Goal: Transaction & Acquisition: Purchase product/service

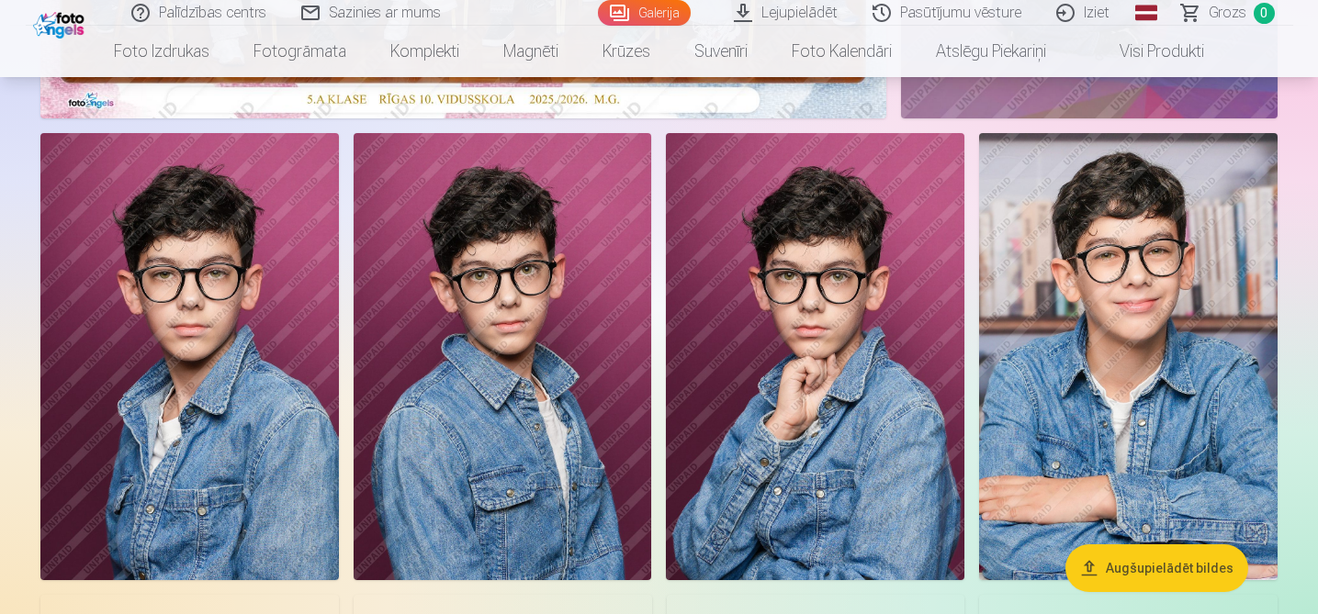
scroll to position [671, 0]
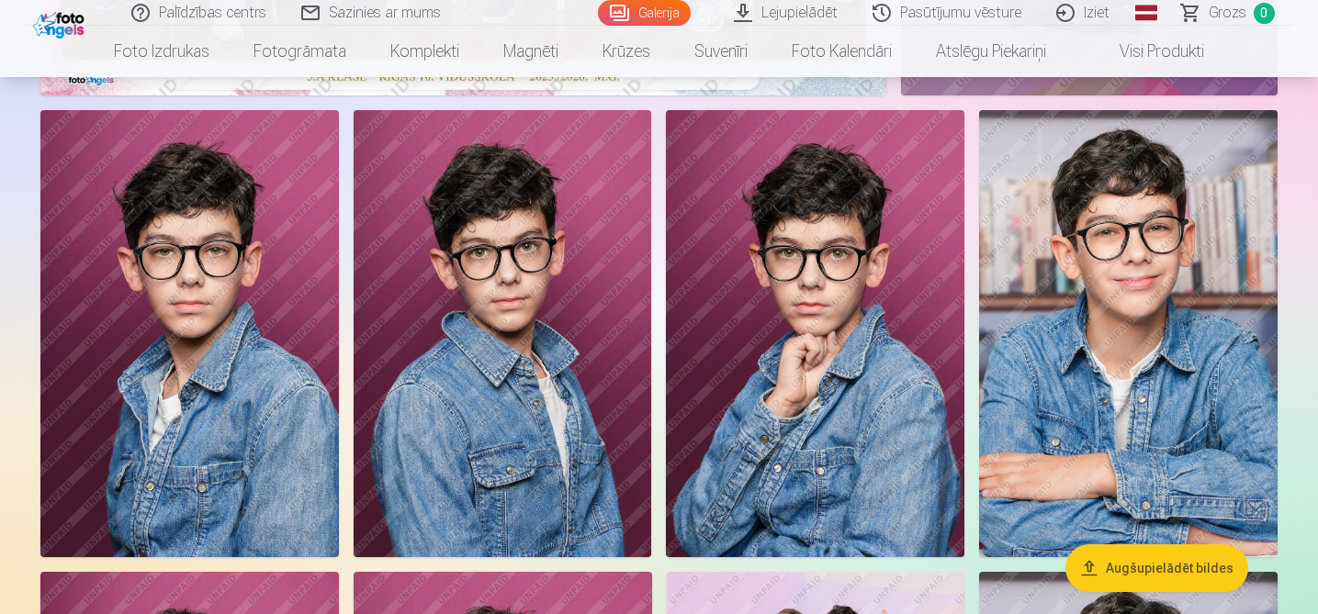
click at [859, 329] on img at bounding box center [815, 333] width 298 height 447
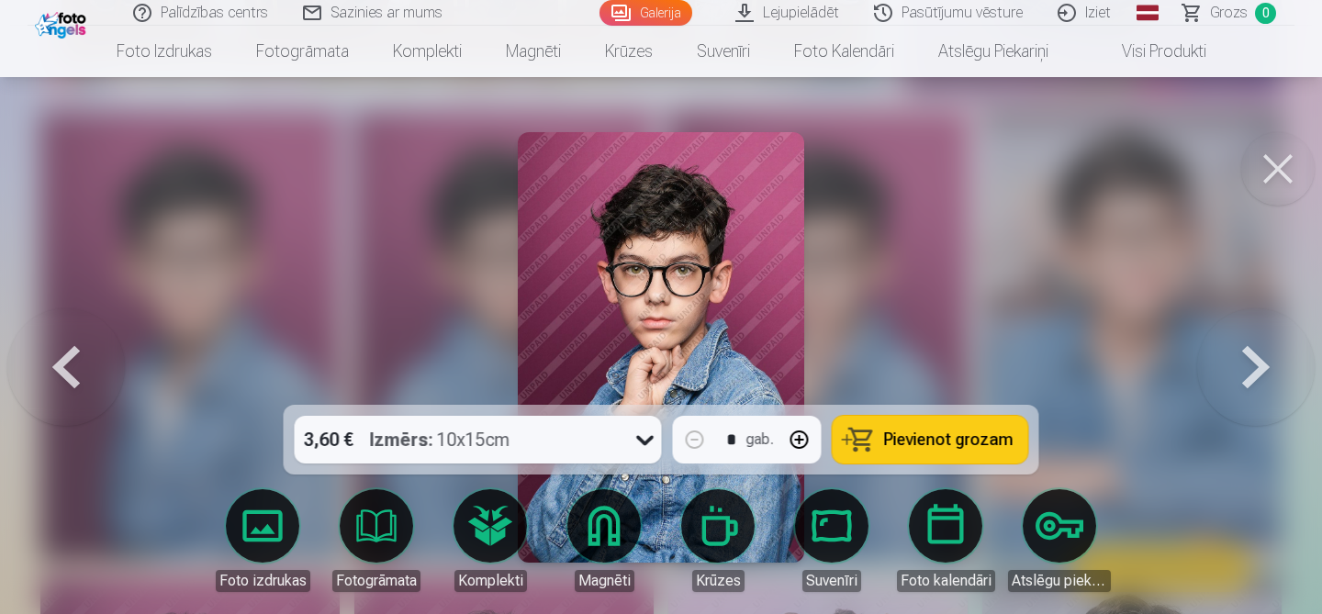
click at [649, 435] on icon at bounding box center [645, 439] width 29 height 29
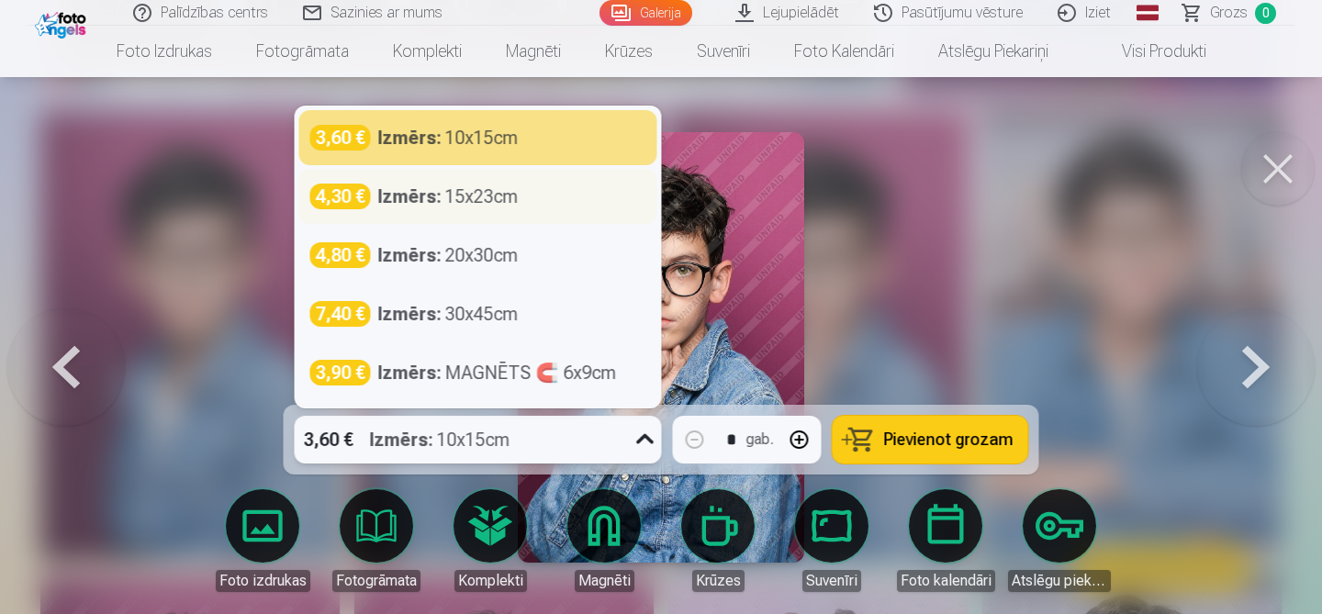
click at [506, 200] on div "Izmērs : 15x23cm" at bounding box center [448, 197] width 140 height 26
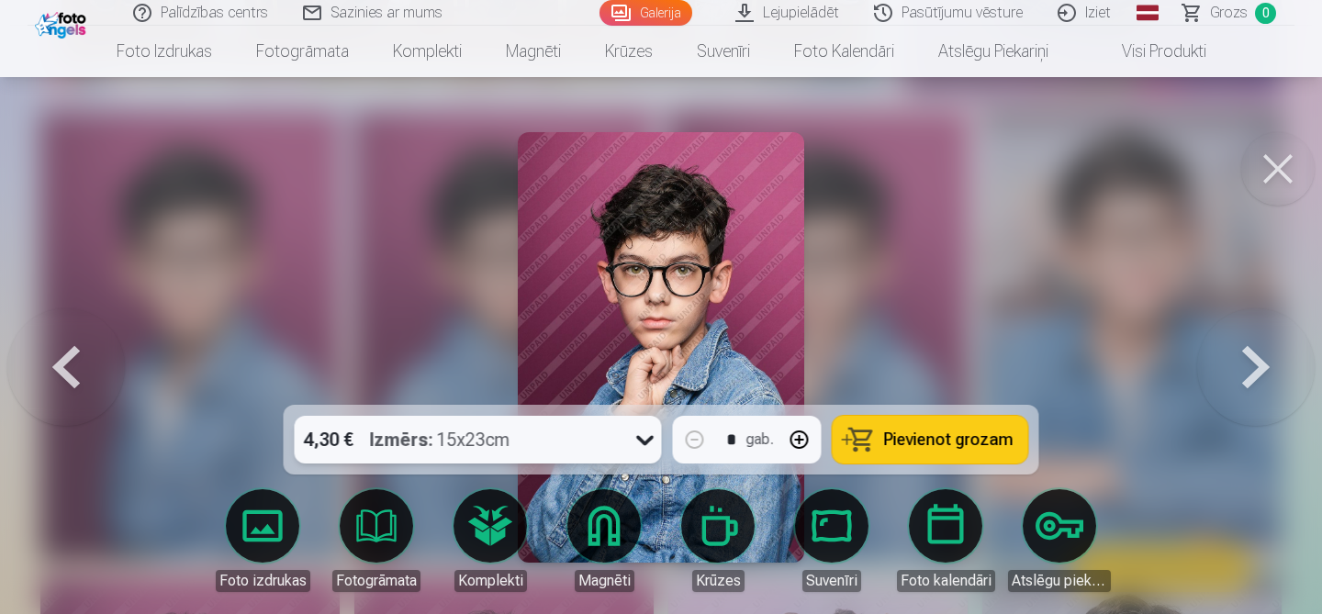
click at [1273, 172] on button at bounding box center [1277, 168] width 73 height 73
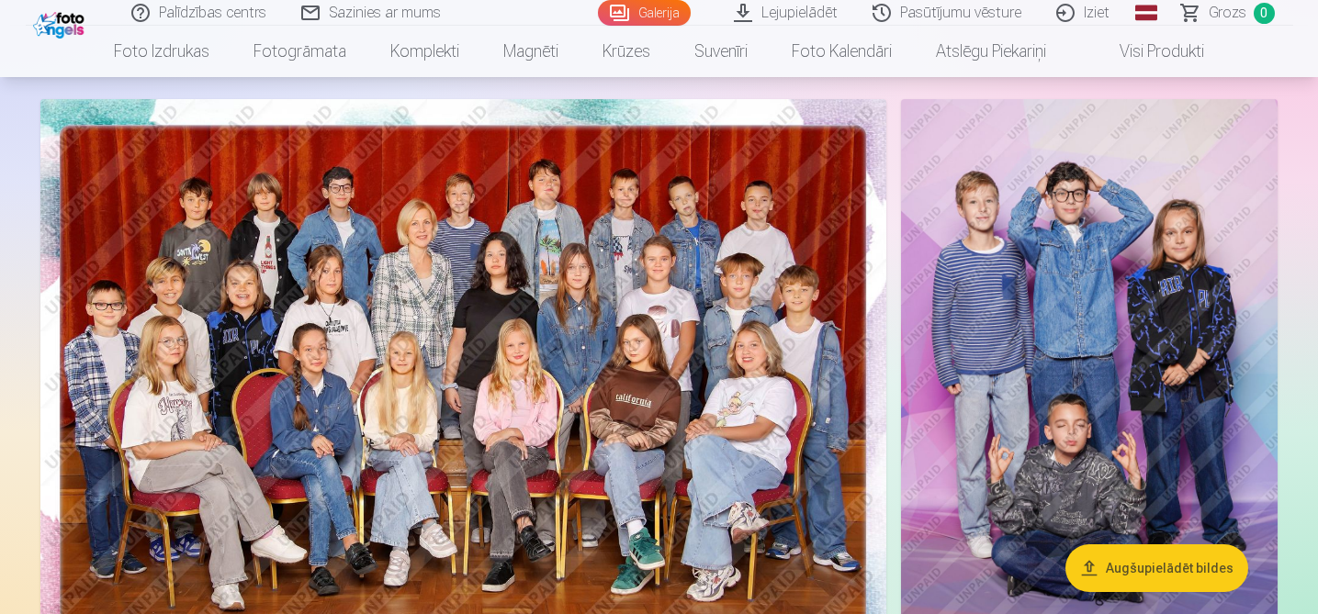
scroll to position [95, 0]
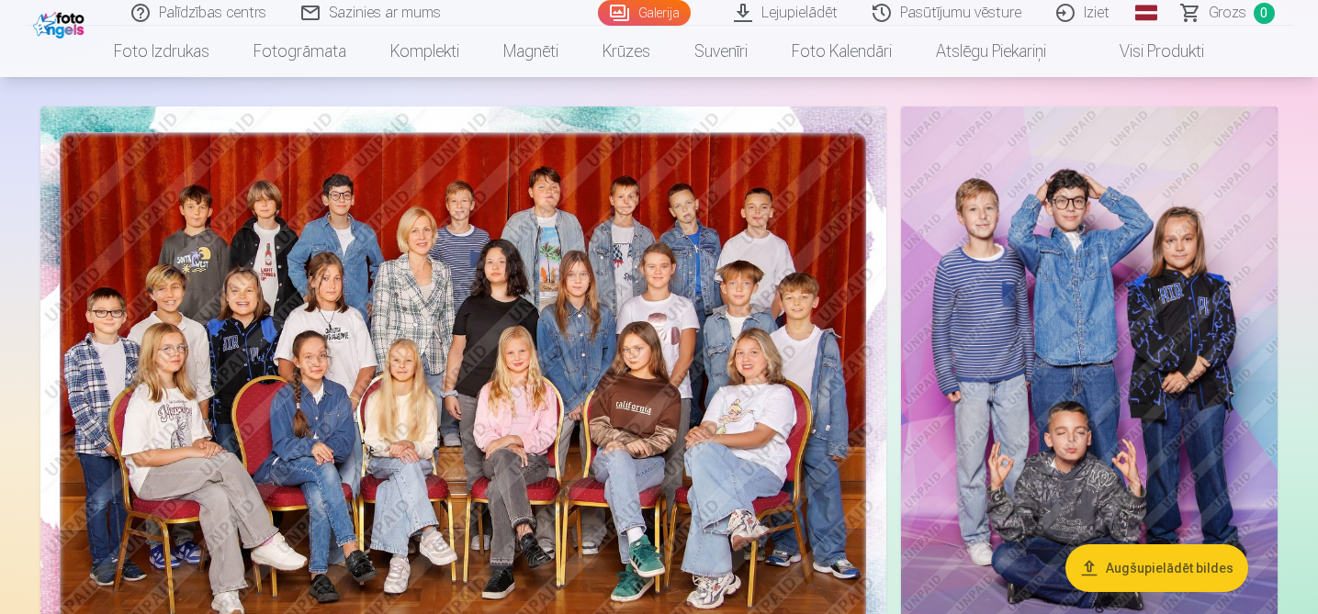
click at [714, 319] on img at bounding box center [463, 389] width 846 height 565
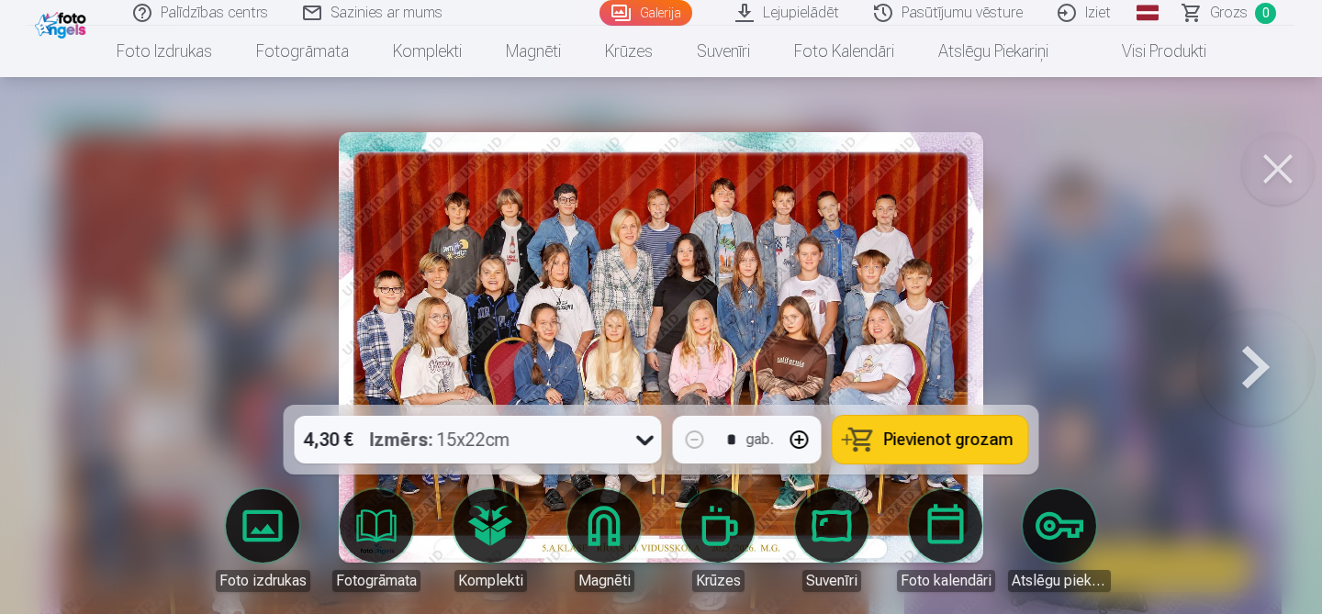
click at [923, 434] on span "Pievienot grozam" at bounding box center [948, 440] width 129 height 17
click at [1279, 170] on button at bounding box center [1277, 168] width 73 height 73
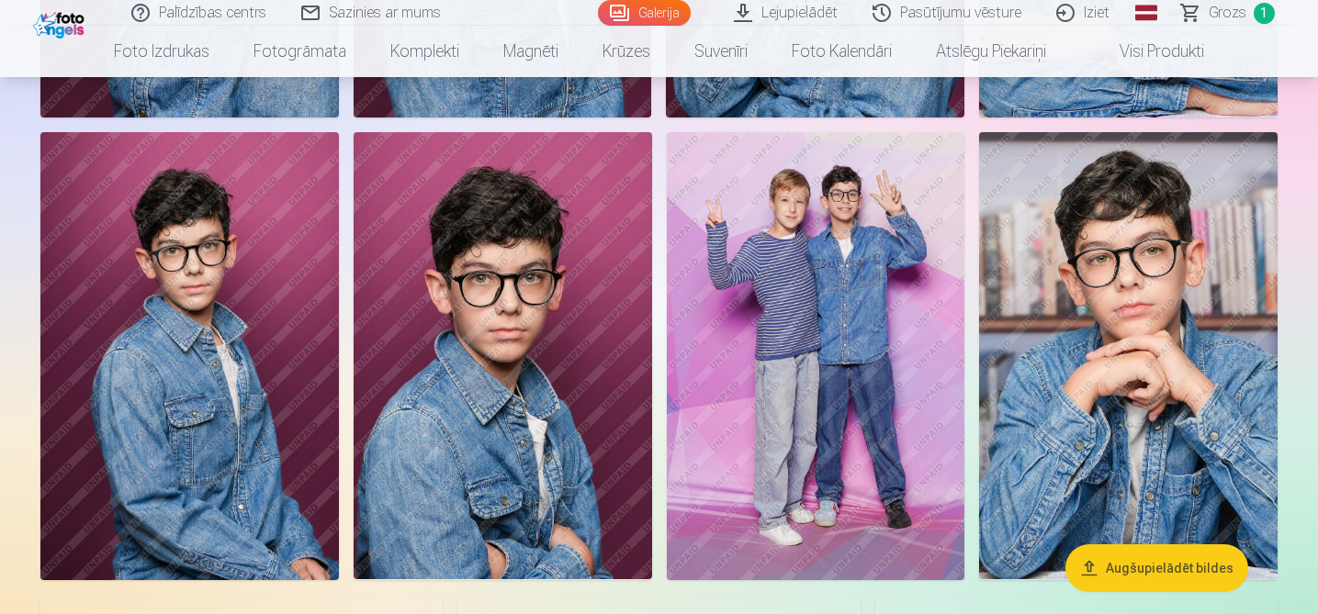
scroll to position [1127, 0]
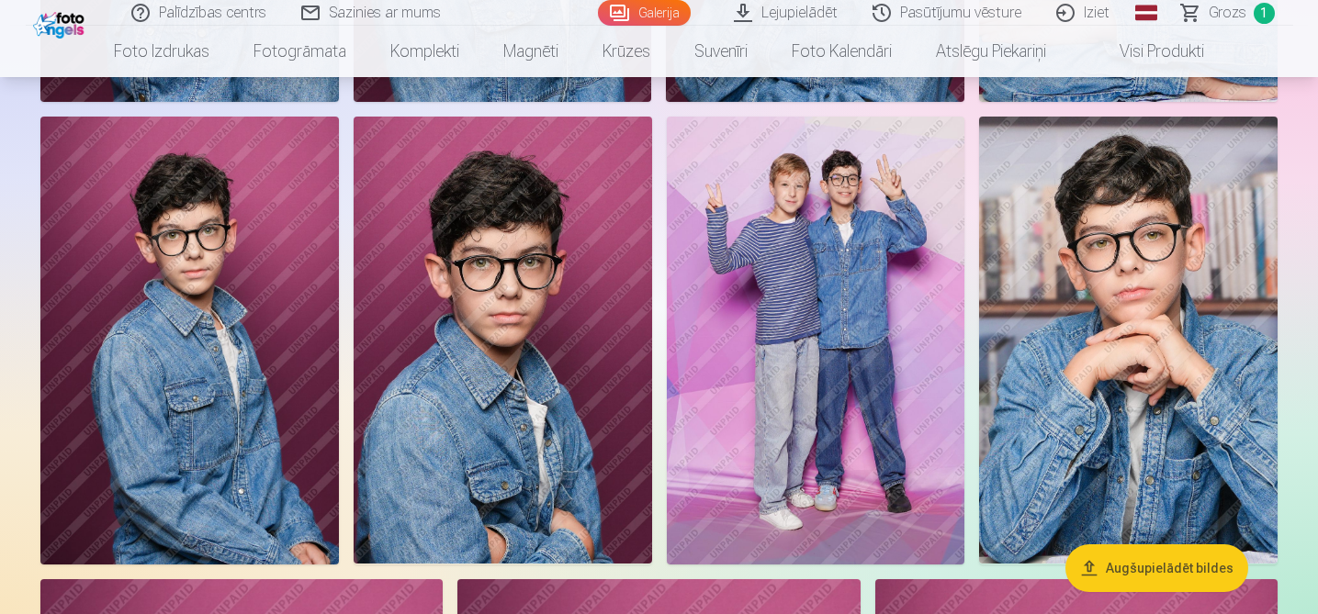
click at [500, 247] on img at bounding box center [503, 340] width 298 height 447
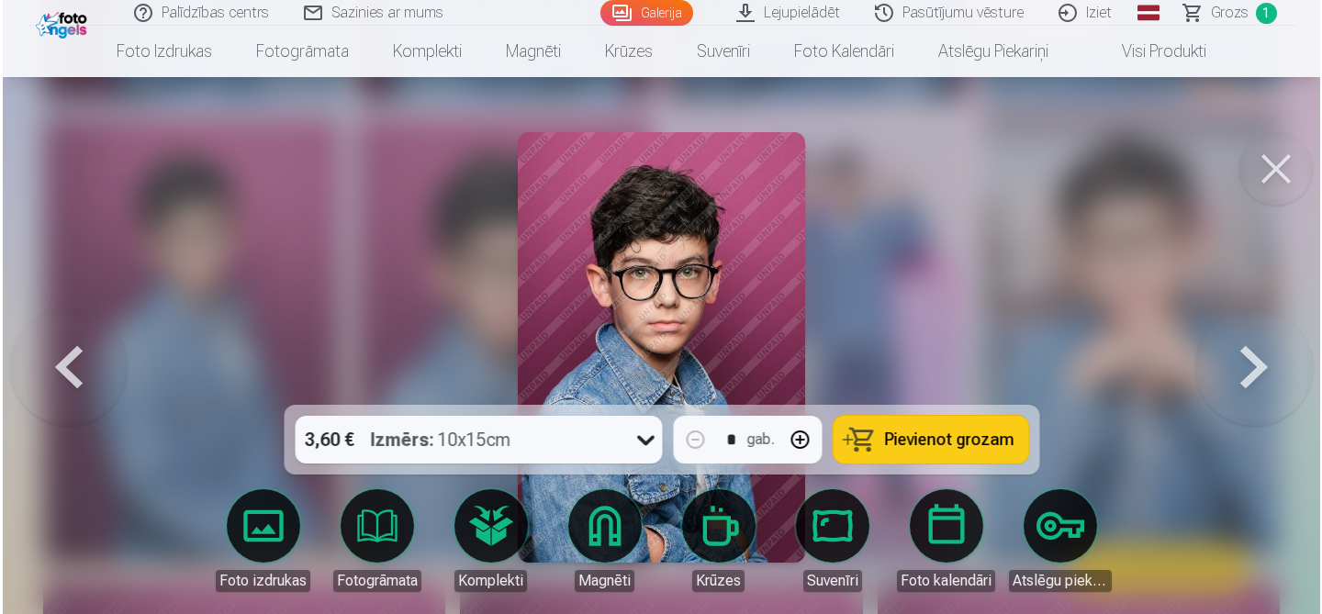
scroll to position [1128, 0]
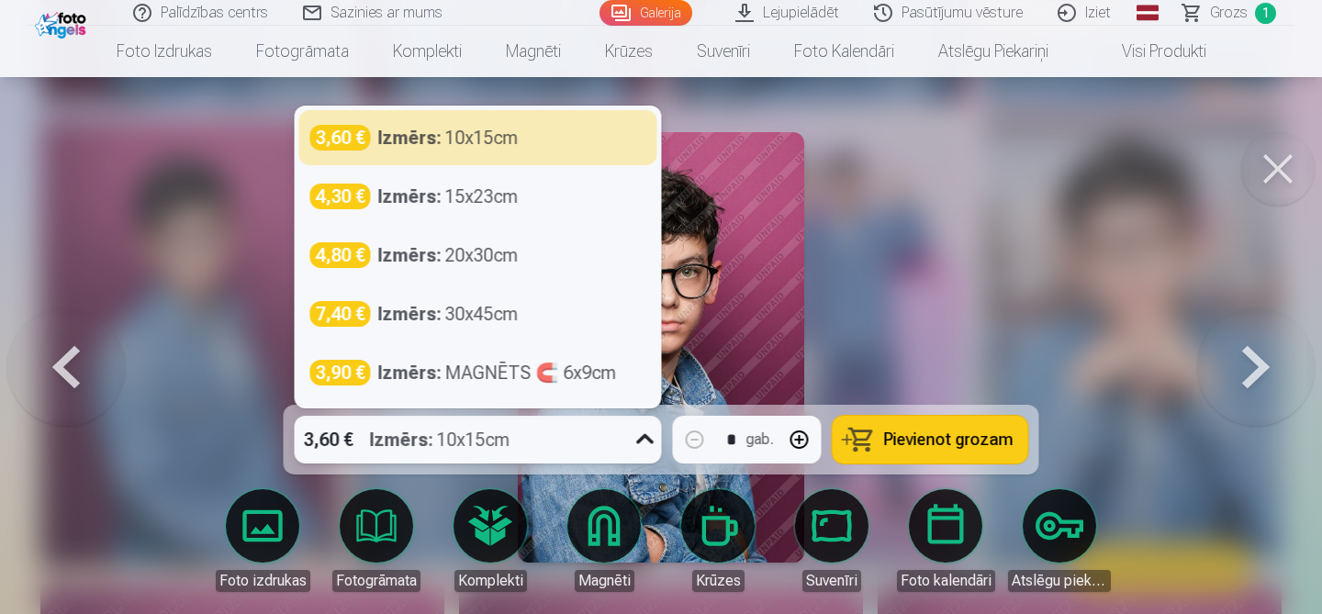
click at [647, 441] on icon at bounding box center [645, 439] width 29 height 29
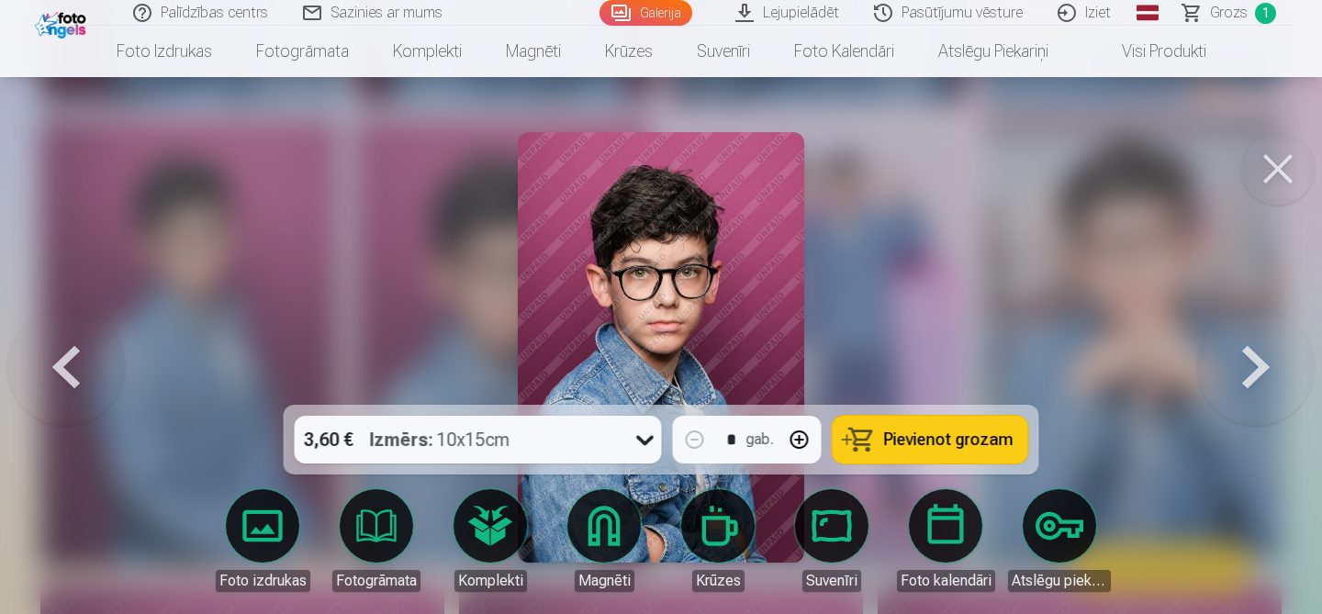
click at [1260, 166] on button at bounding box center [1277, 168] width 73 height 73
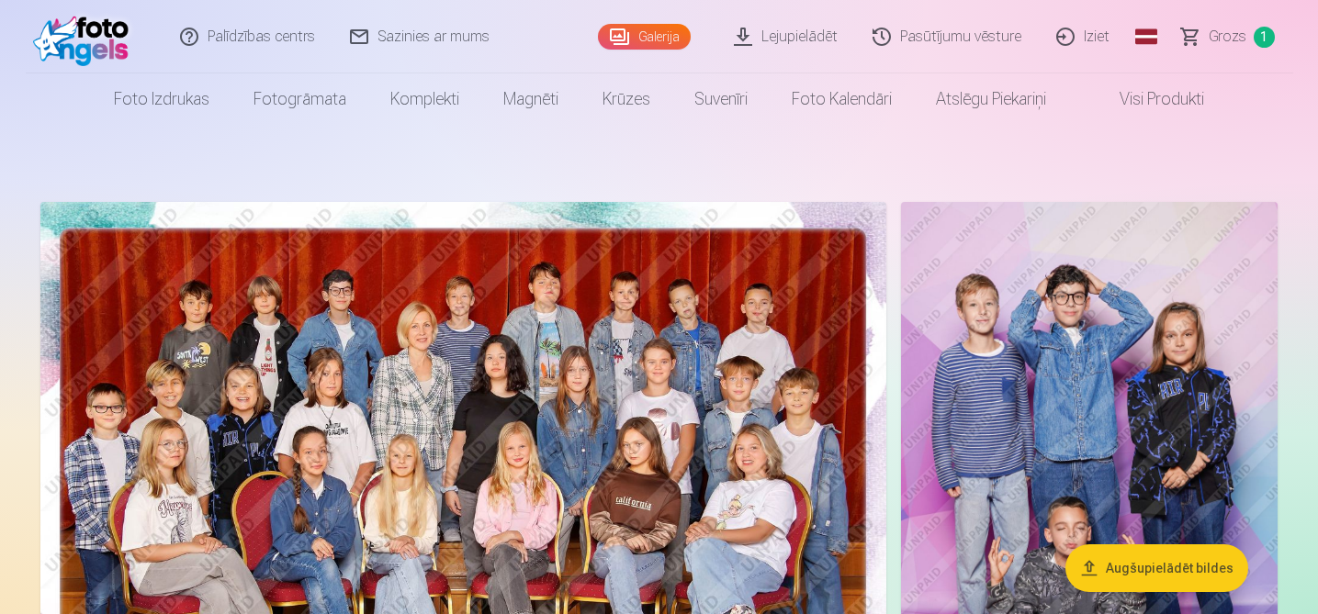
click at [823, 33] on link "Lejupielādēt" at bounding box center [786, 36] width 139 height 73
click at [1142, 568] on button "Augšupielādēt bildes" at bounding box center [1156, 568] width 183 height 48
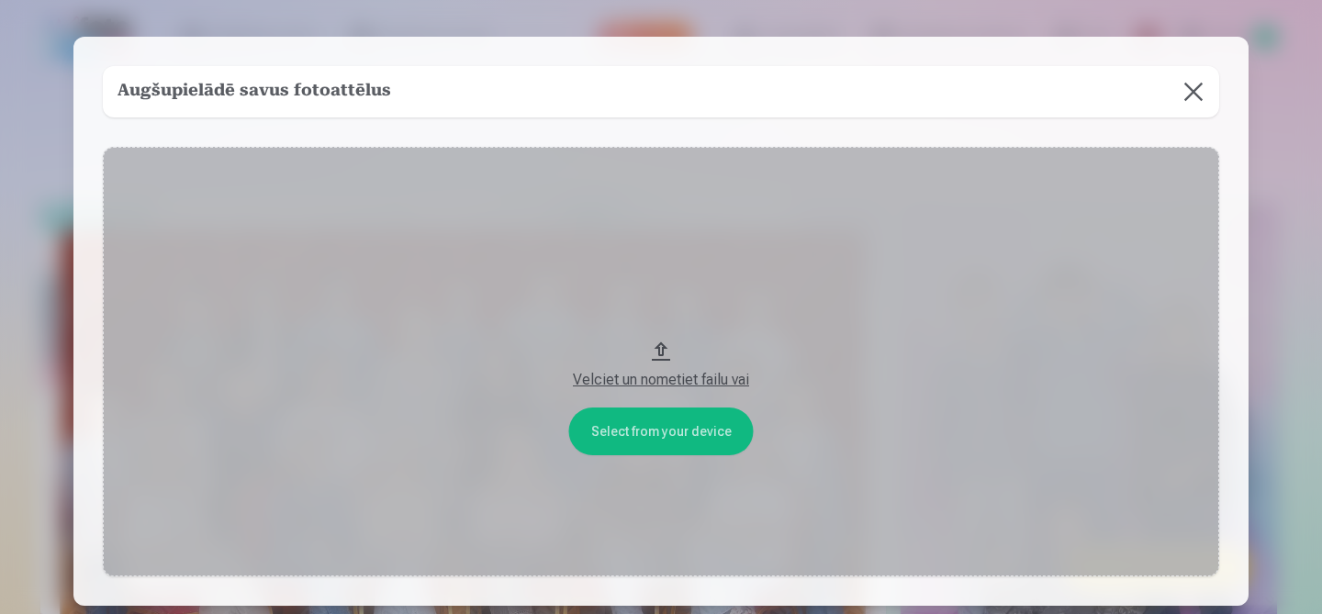
click at [1191, 102] on button at bounding box center [1193, 91] width 51 height 51
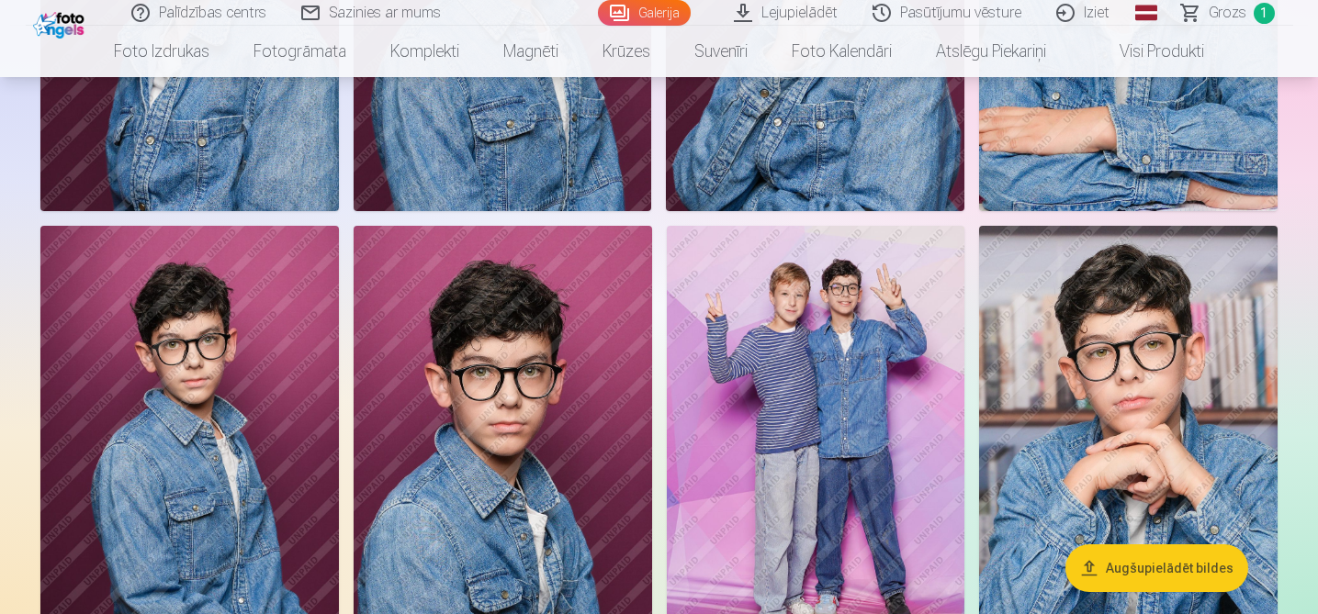
scroll to position [1025, 0]
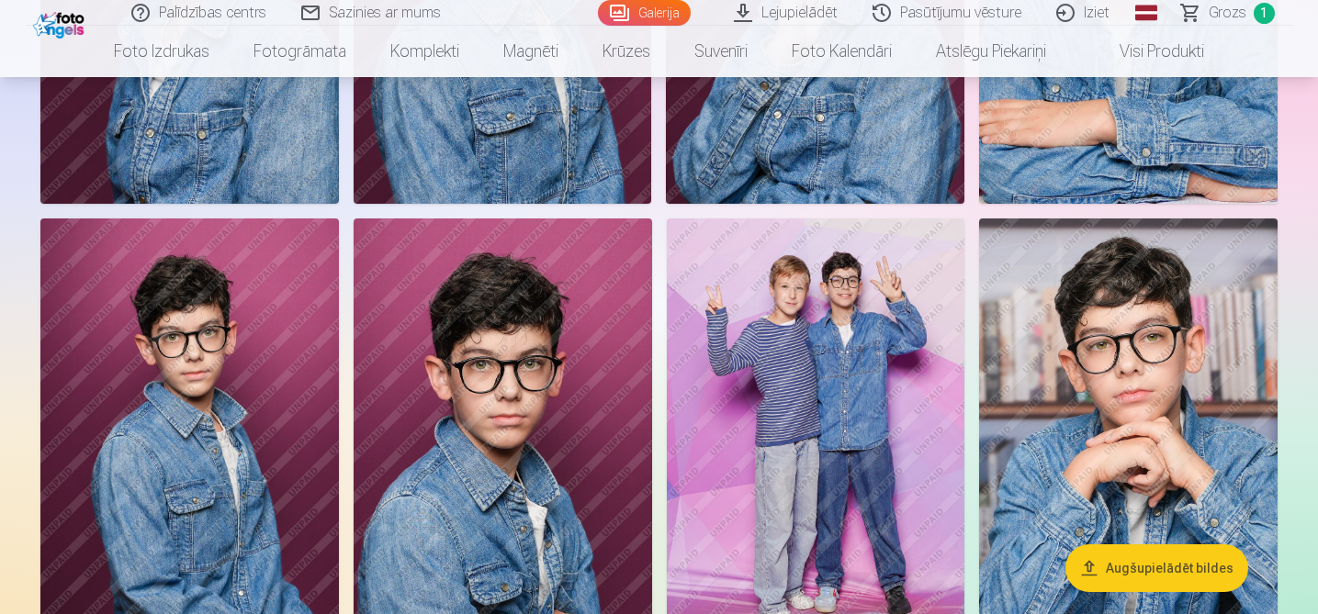
click at [1095, 339] on img at bounding box center [1128, 442] width 298 height 447
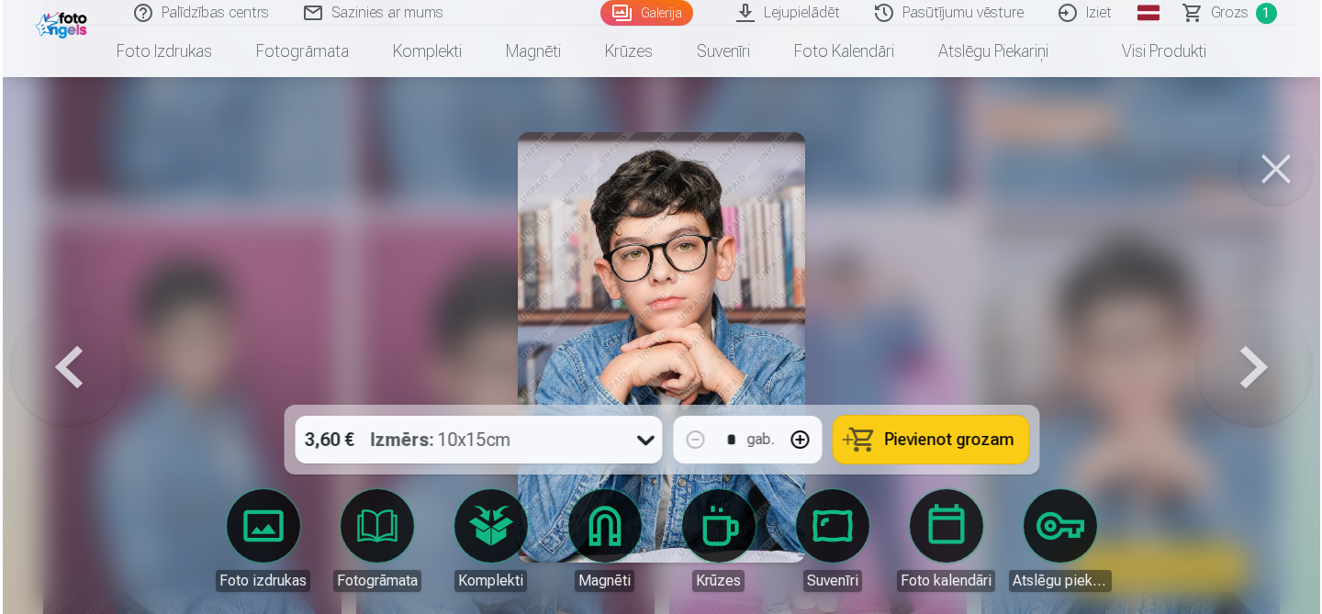
scroll to position [1027, 0]
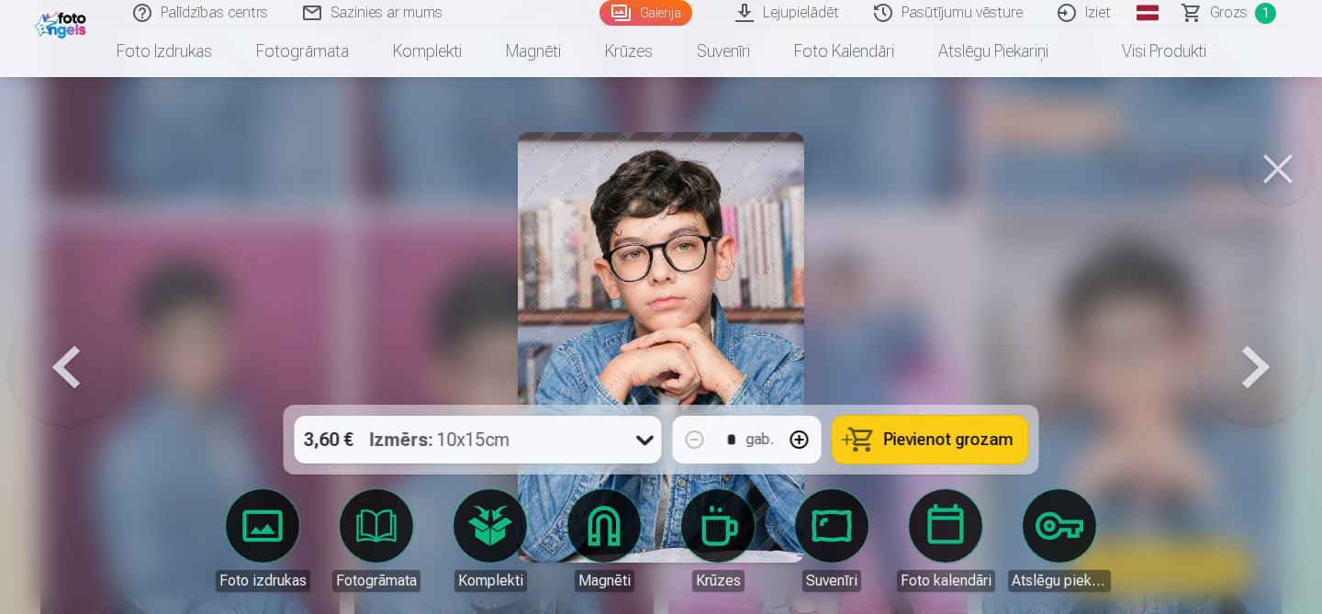
click at [1272, 176] on button at bounding box center [1277, 168] width 73 height 73
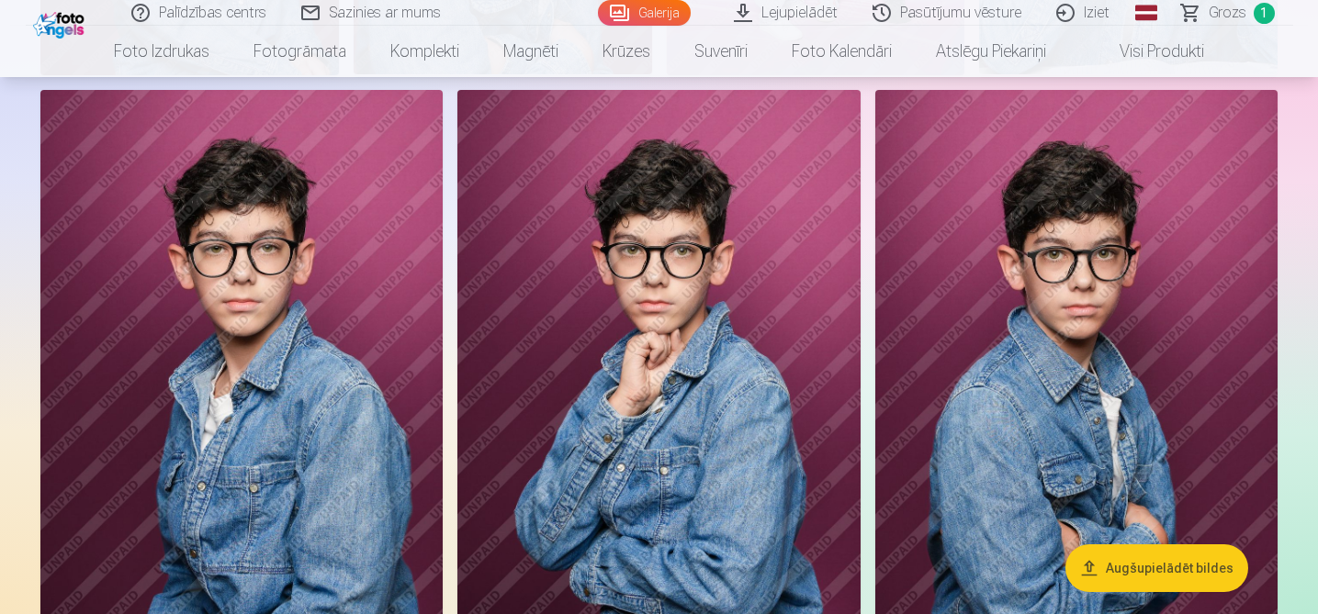
scroll to position [1618, 0]
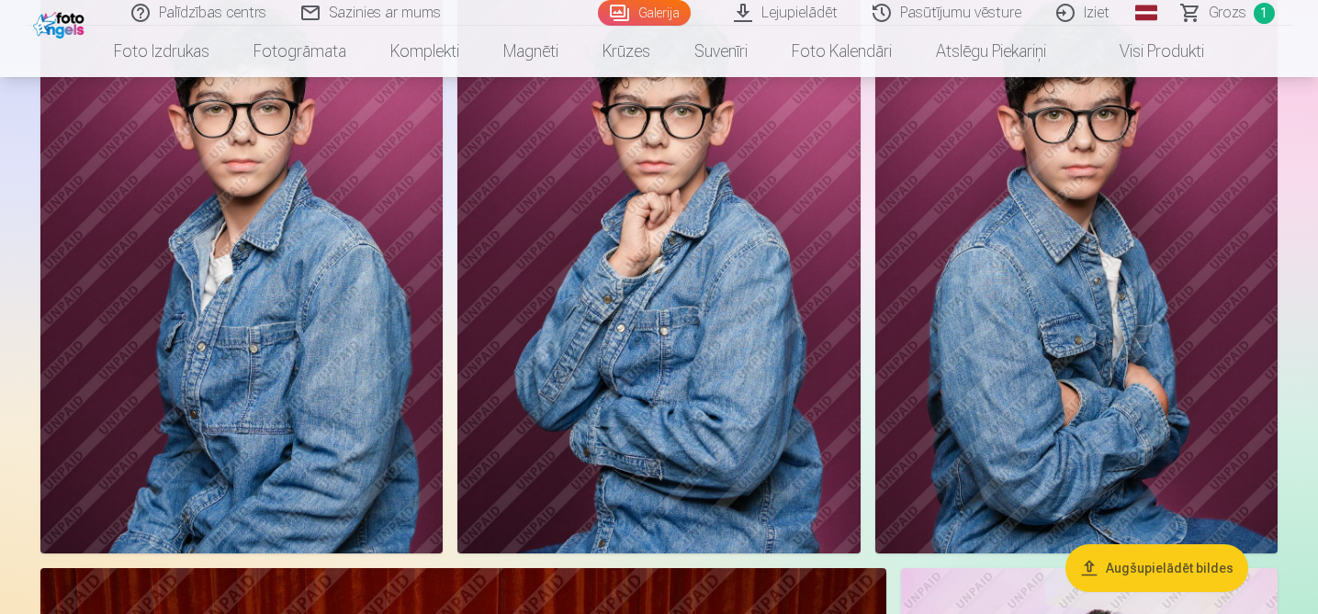
click at [1090, 262] on img at bounding box center [1076, 252] width 402 height 604
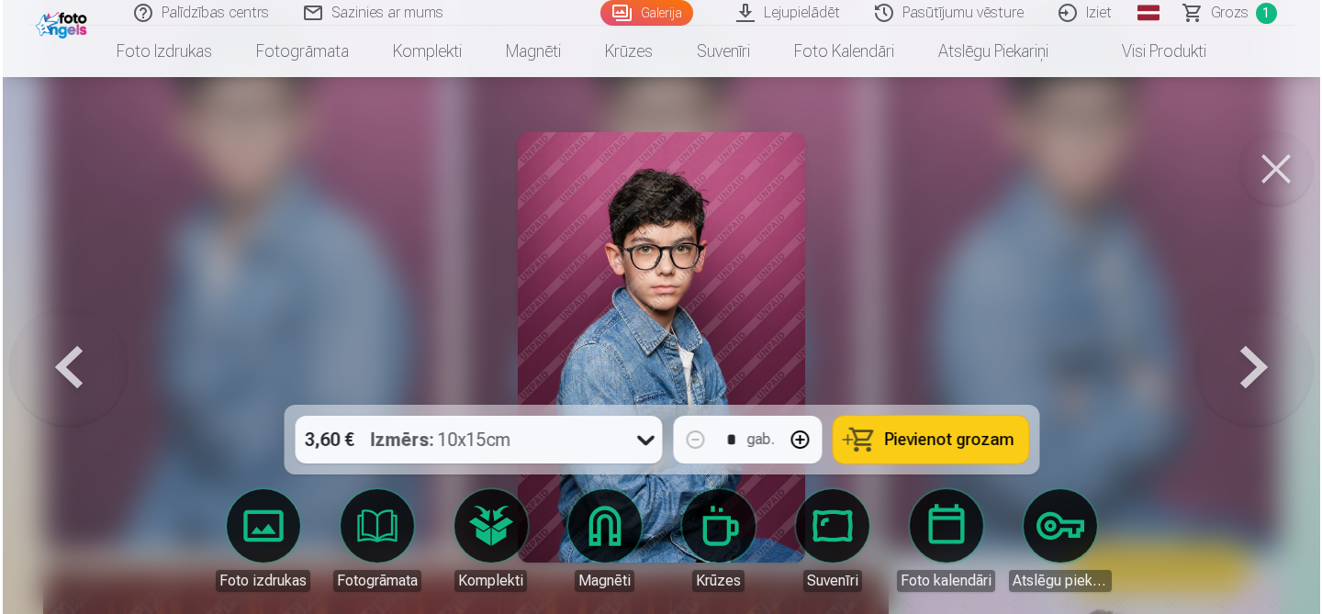
scroll to position [1761, 0]
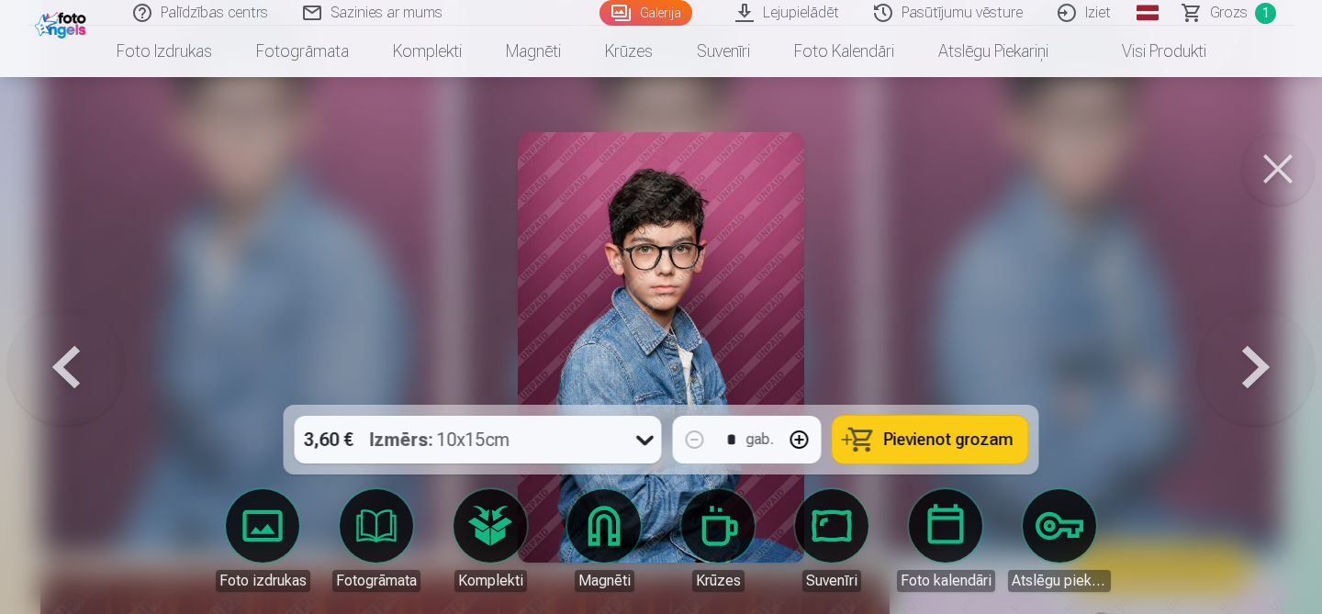
click at [942, 436] on span "Pievienot grozam" at bounding box center [948, 440] width 129 height 17
click at [1273, 167] on button at bounding box center [1277, 168] width 73 height 73
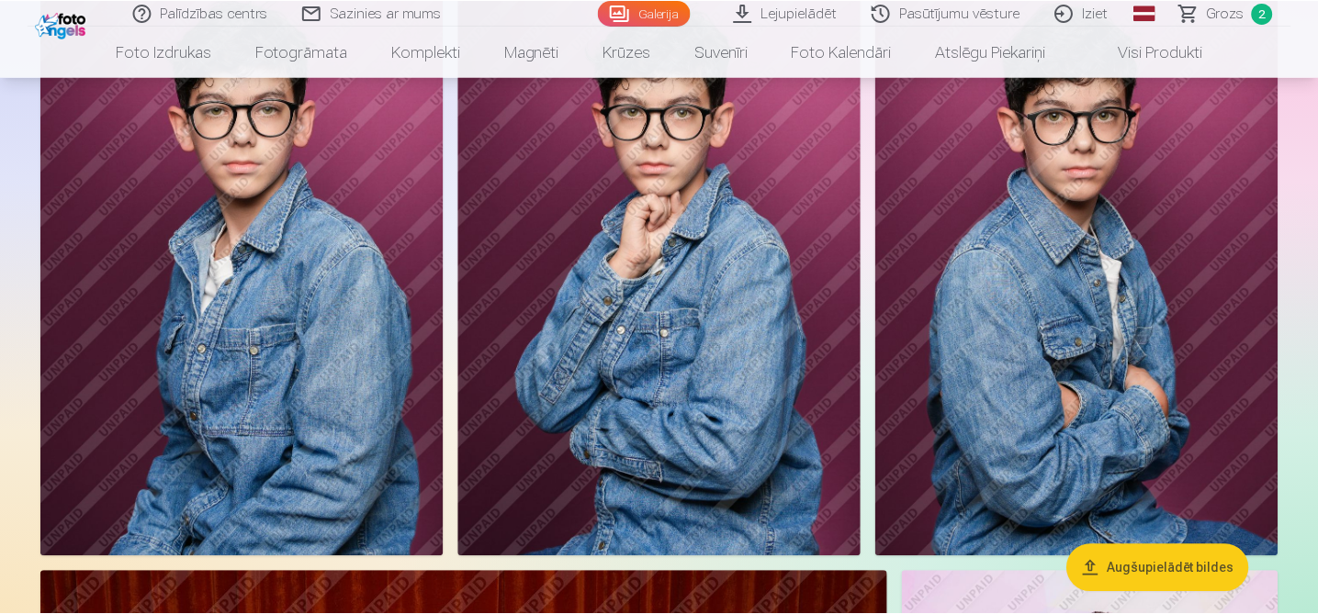
scroll to position [1756, 0]
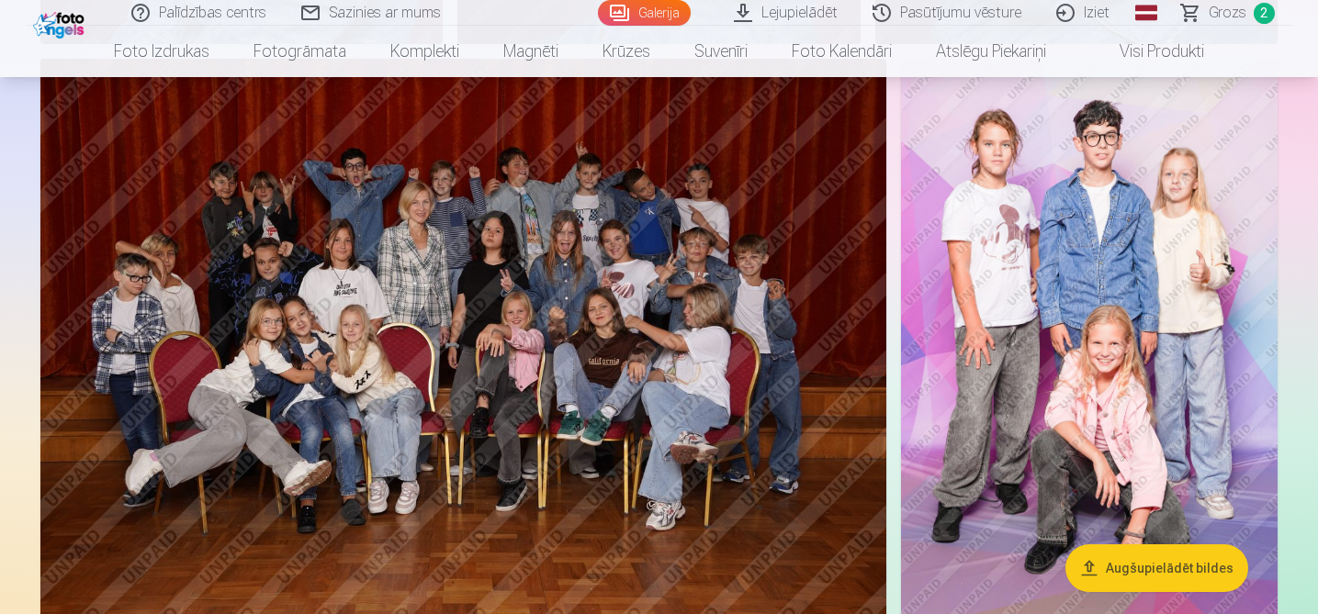
click at [1063, 222] on img at bounding box center [1089, 341] width 376 height 565
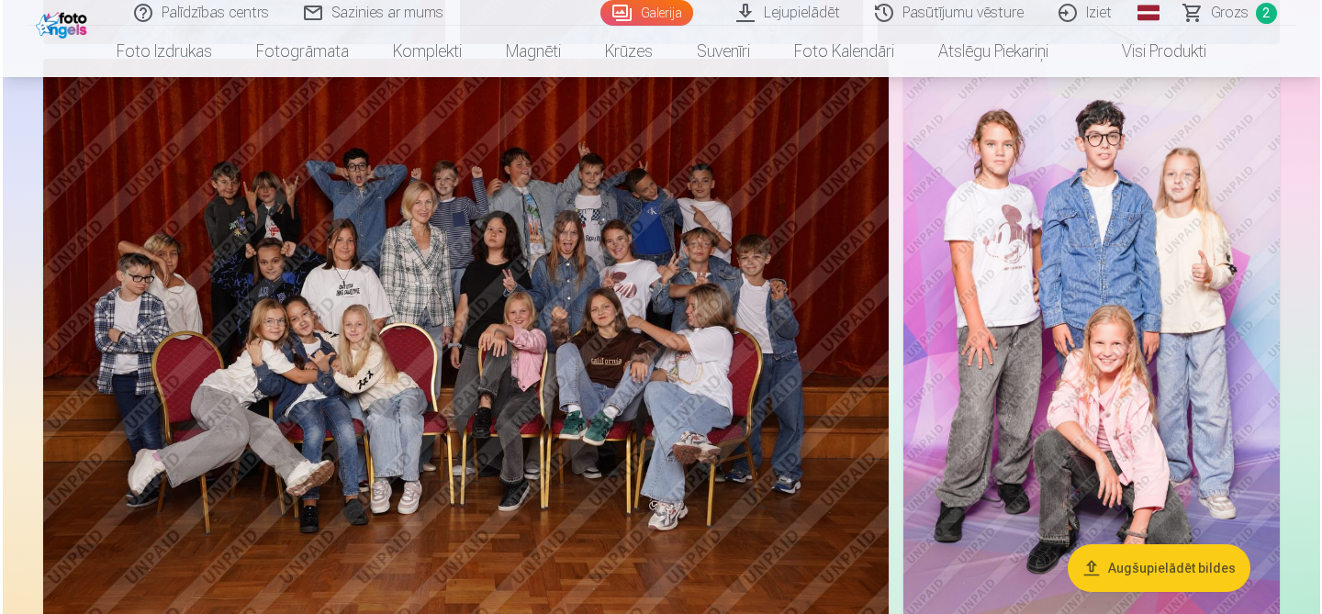
scroll to position [2271, 0]
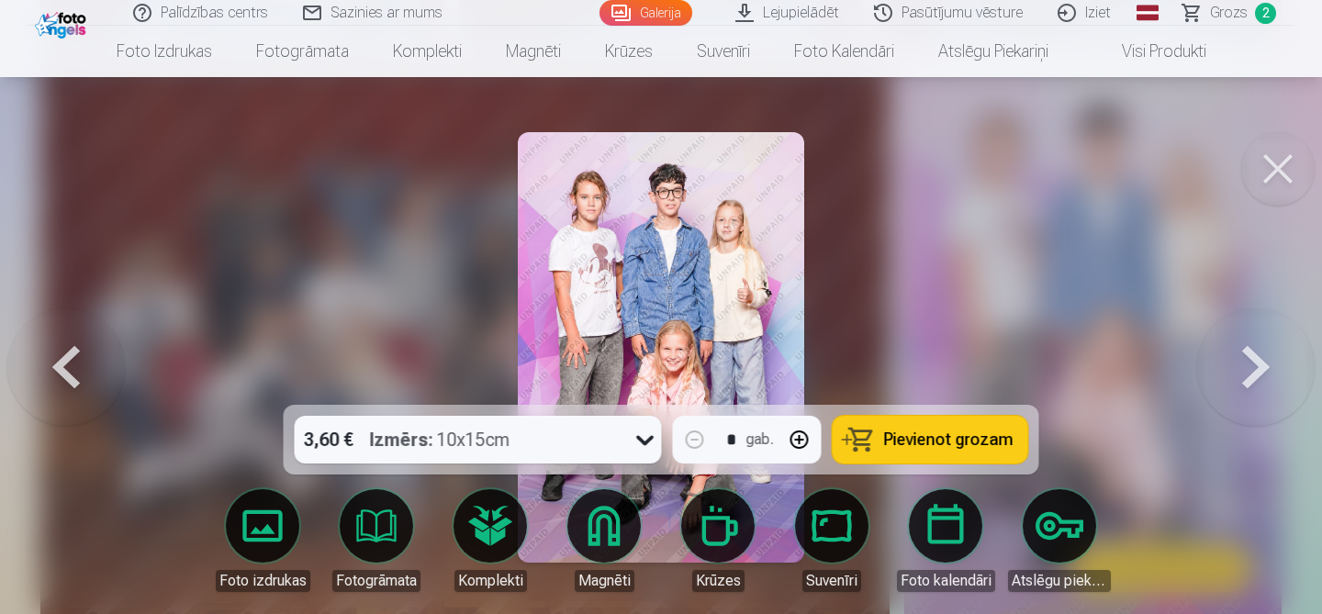
click at [1283, 171] on button at bounding box center [1277, 168] width 73 height 73
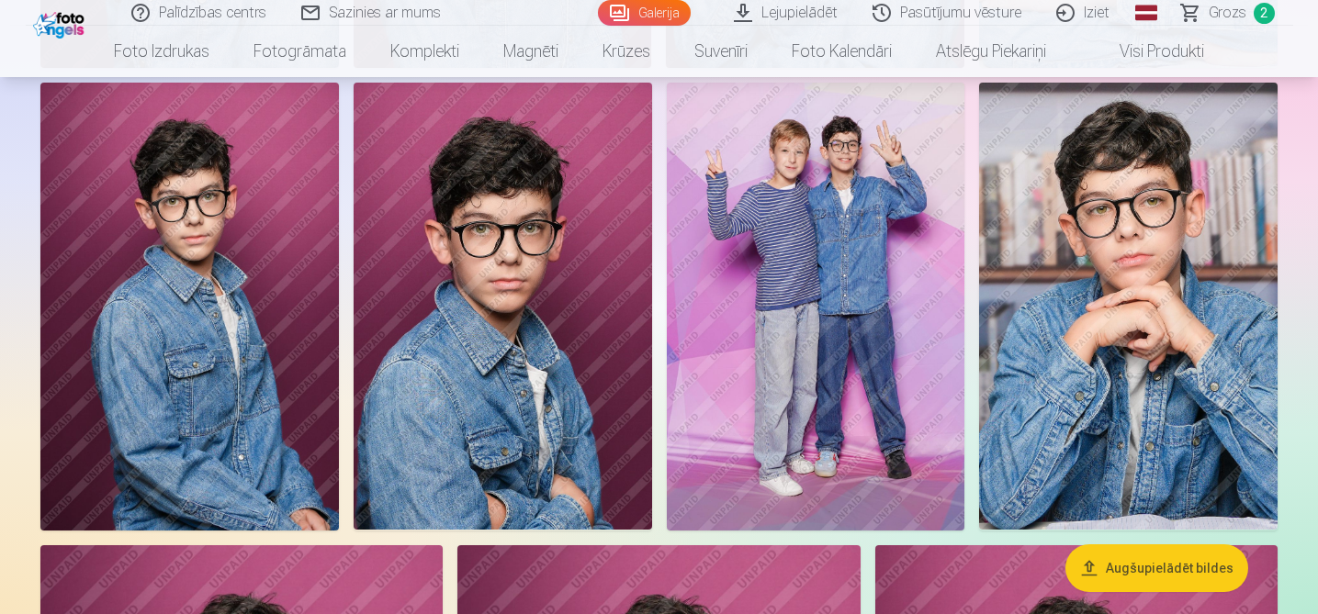
scroll to position [1172, 0]
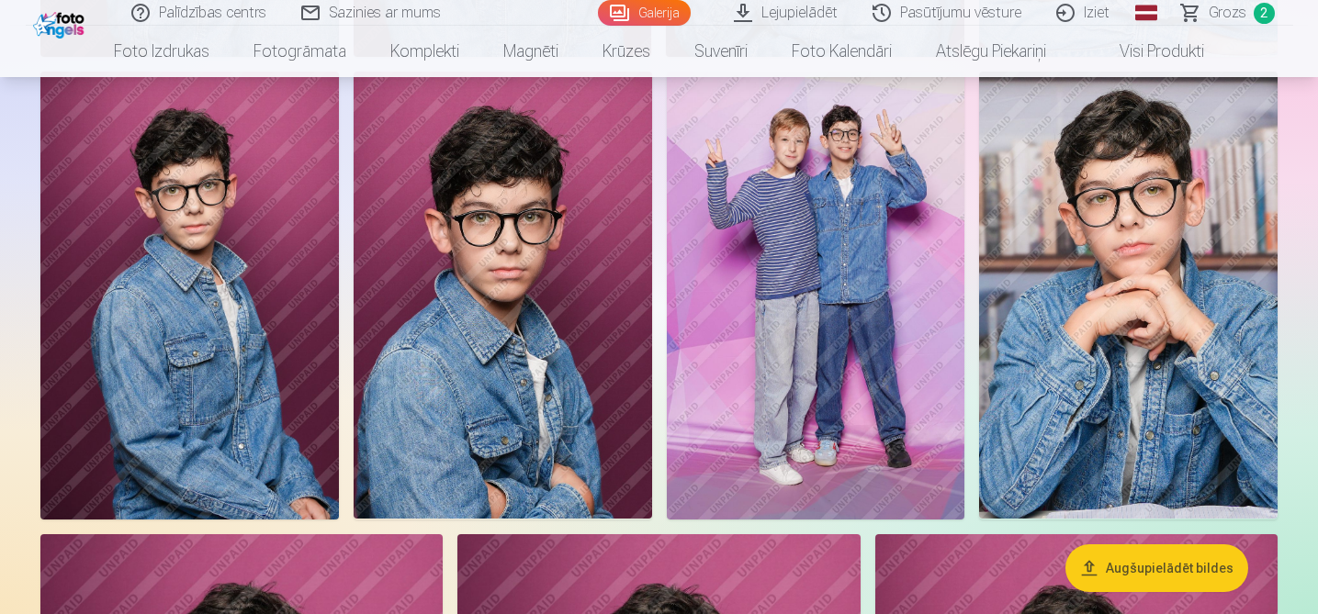
click at [802, 305] on img at bounding box center [816, 295] width 298 height 447
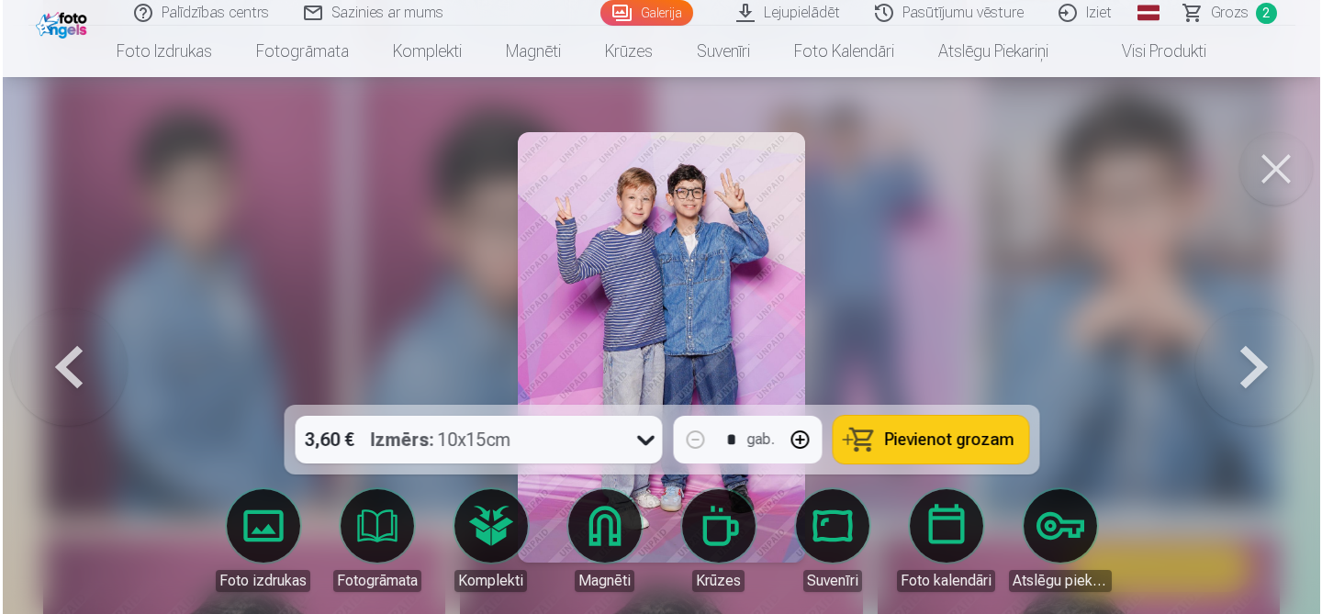
scroll to position [1173, 0]
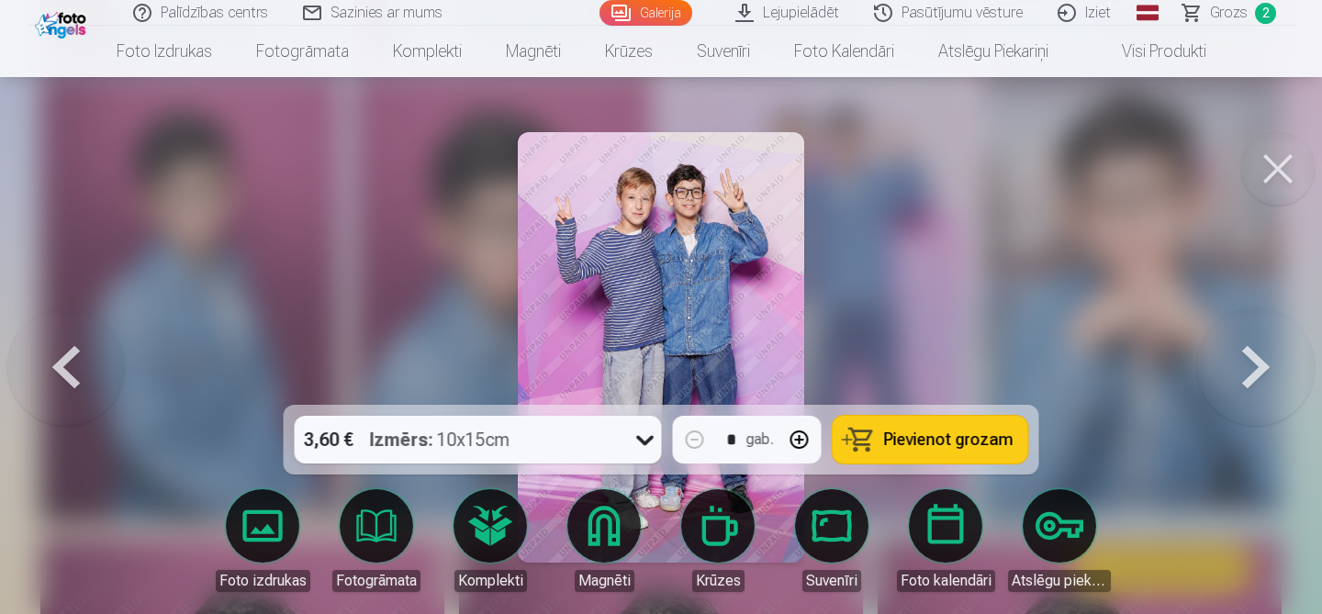
click at [959, 437] on span "Pievienot grozam" at bounding box center [948, 440] width 129 height 17
click at [1272, 168] on button at bounding box center [1277, 168] width 73 height 73
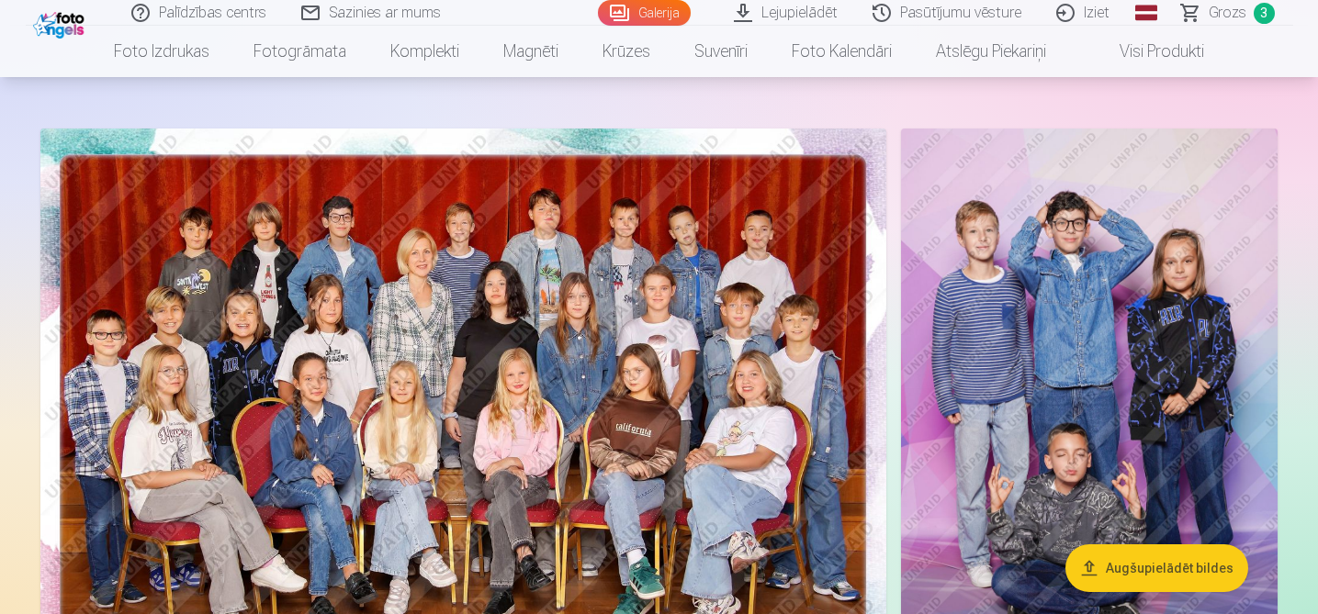
scroll to position [79, 0]
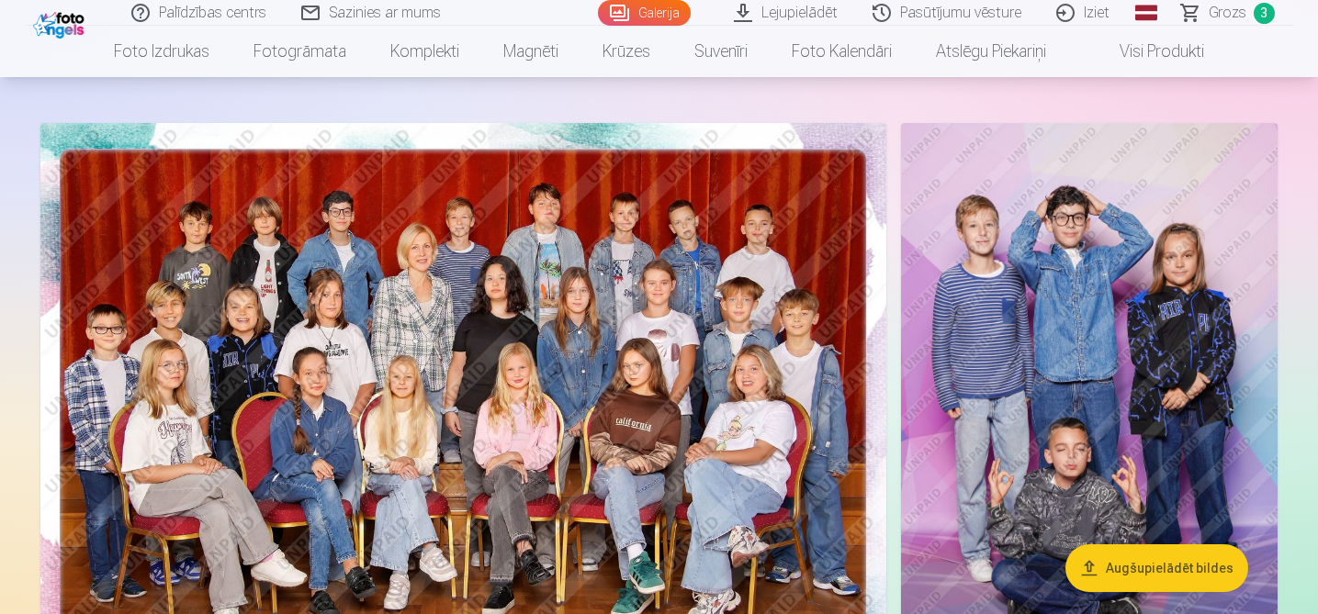
click at [1087, 333] on img at bounding box center [1089, 405] width 376 height 565
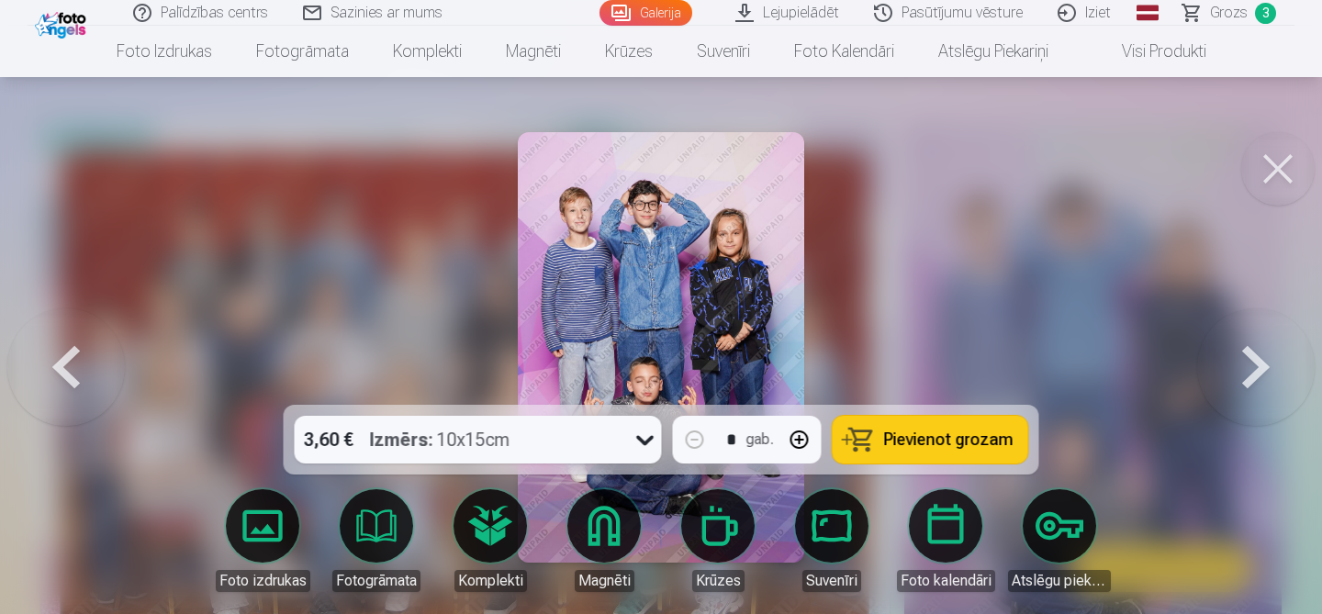
click at [934, 446] on span "Pievienot grozam" at bounding box center [948, 440] width 129 height 17
click at [1268, 171] on button at bounding box center [1277, 168] width 73 height 73
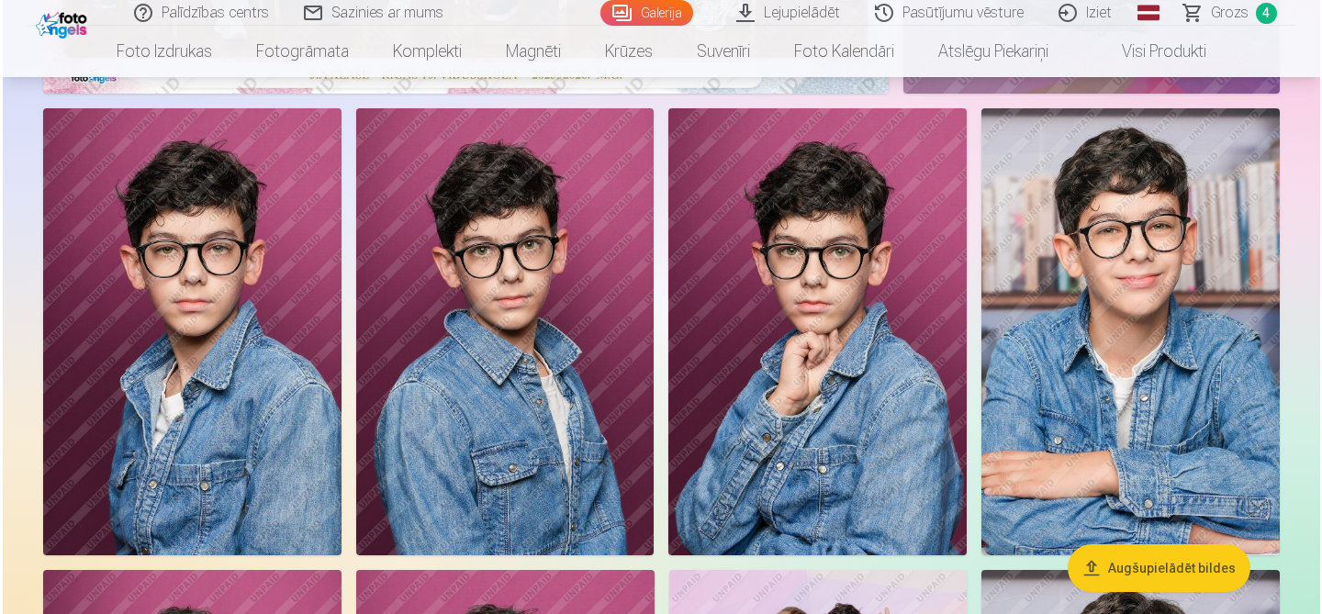
scroll to position [672, 0]
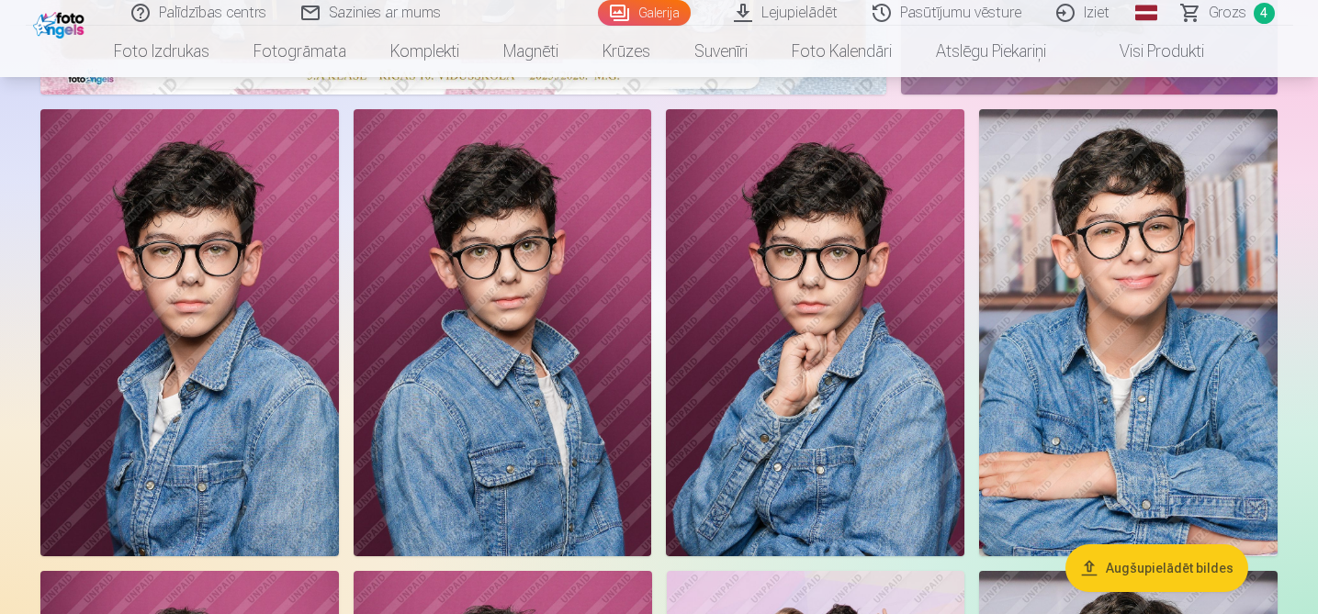
click at [493, 299] on img at bounding box center [503, 332] width 298 height 447
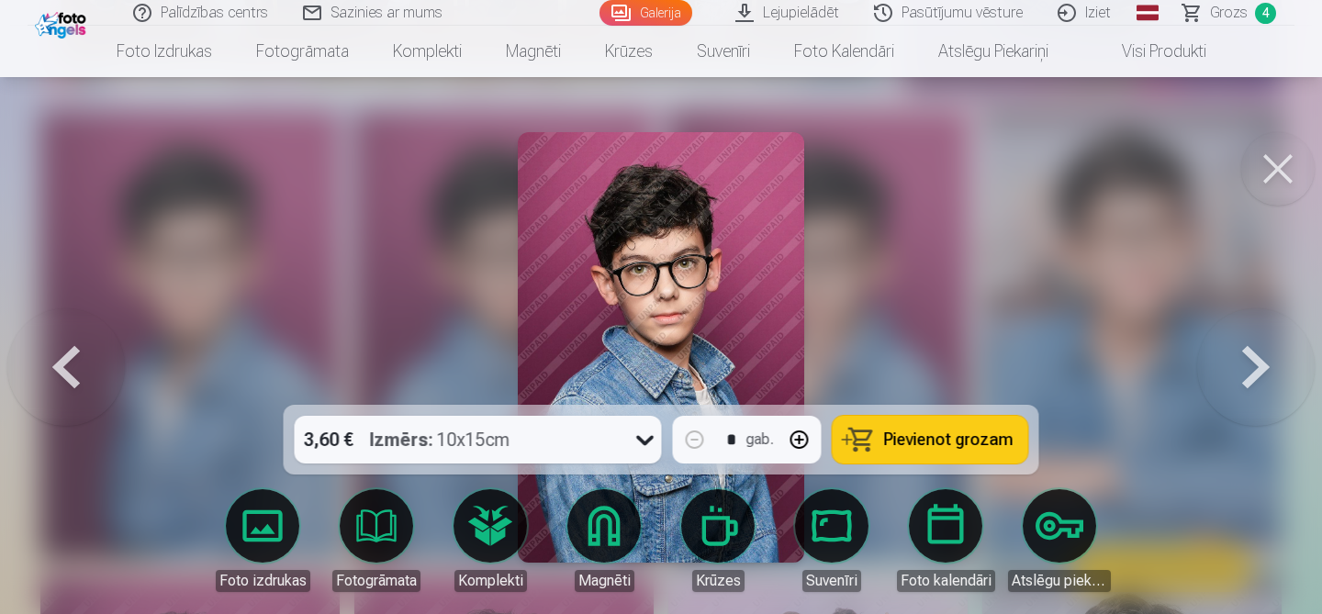
click at [948, 434] on span "Pievienot grozam" at bounding box center [948, 440] width 129 height 17
click at [1236, 17] on span "Grozs" at bounding box center [1229, 13] width 38 height 22
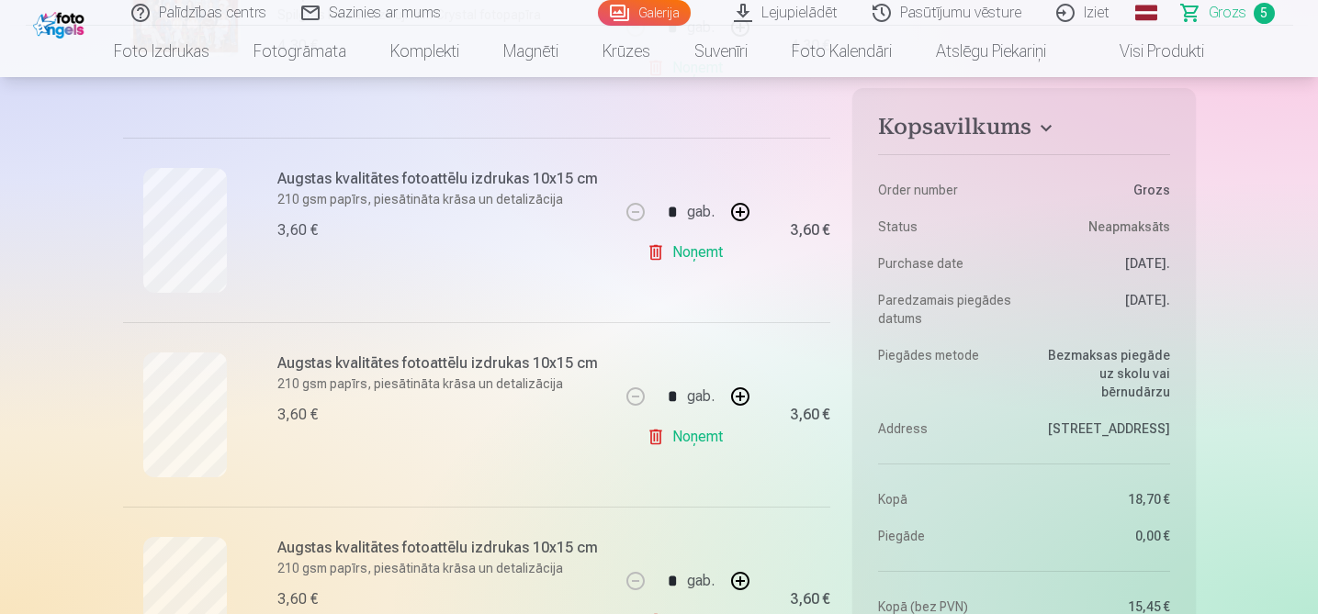
scroll to position [533, 0]
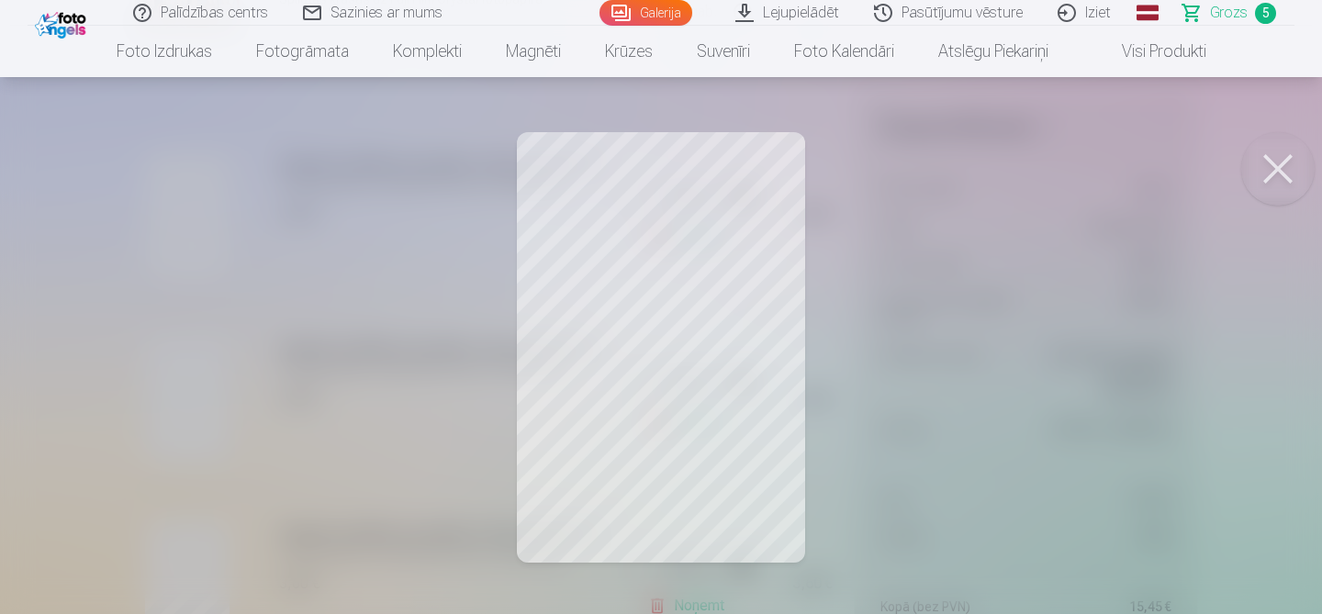
click at [1276, 160] on button at bounding box center [1277, 168] width 73 height 73
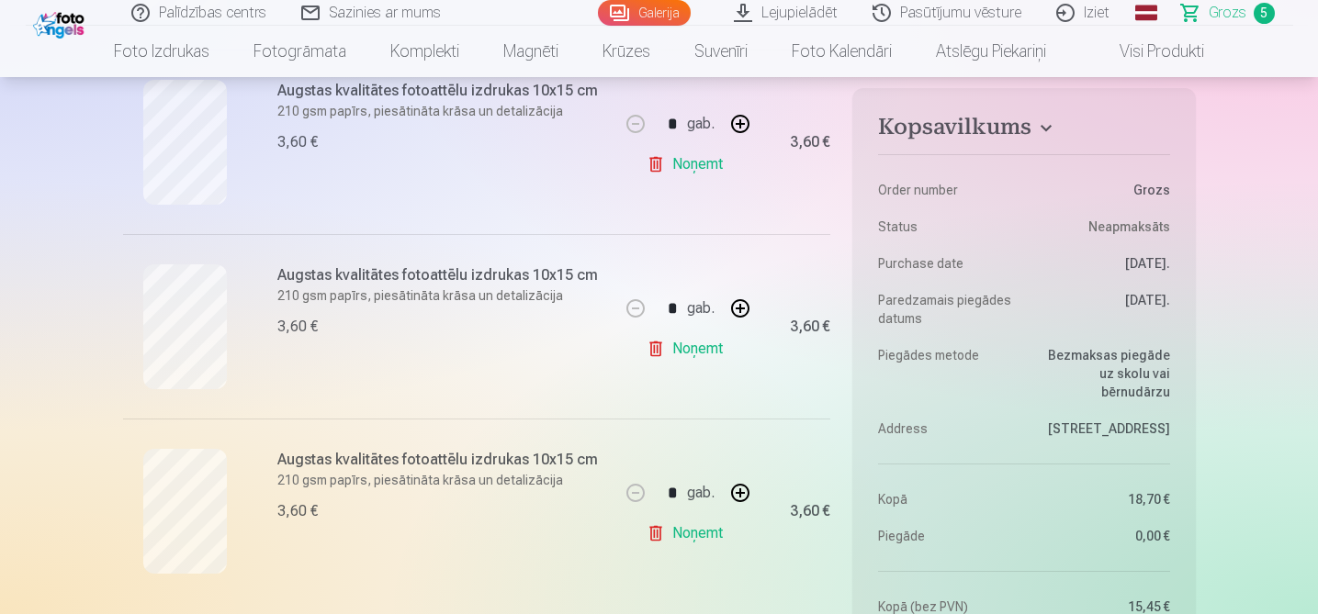
scroll to position [811, 0]
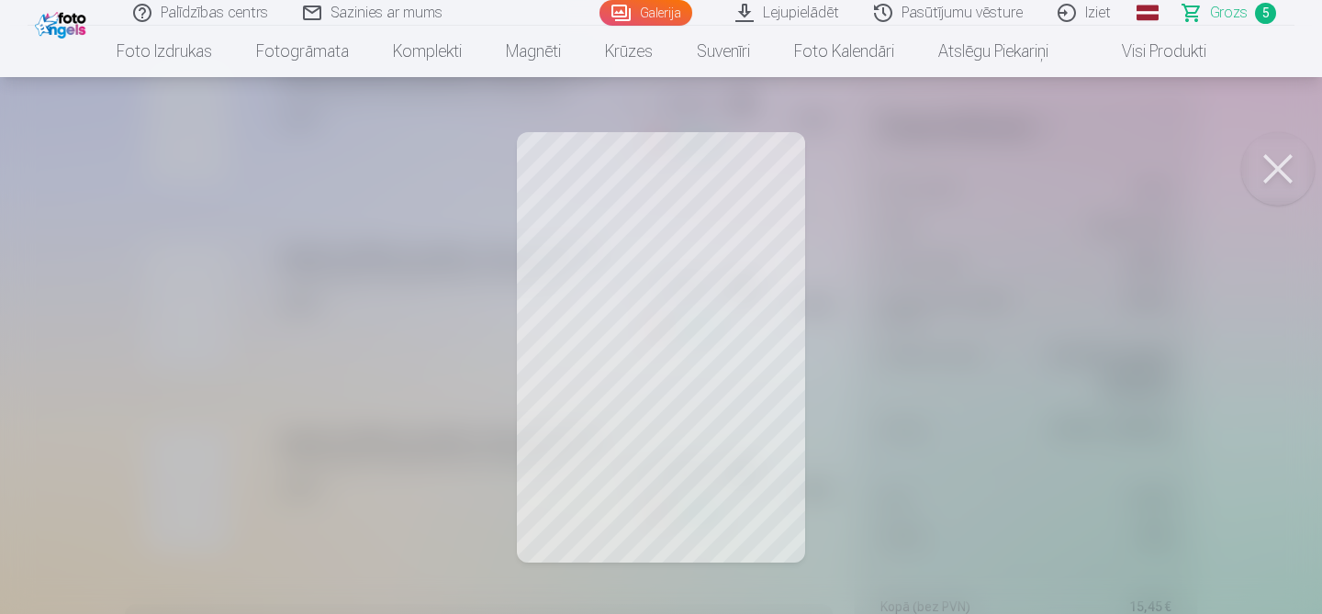
click at [1269, 181] on button at bounding box center [1277, 168] width 73 height 73
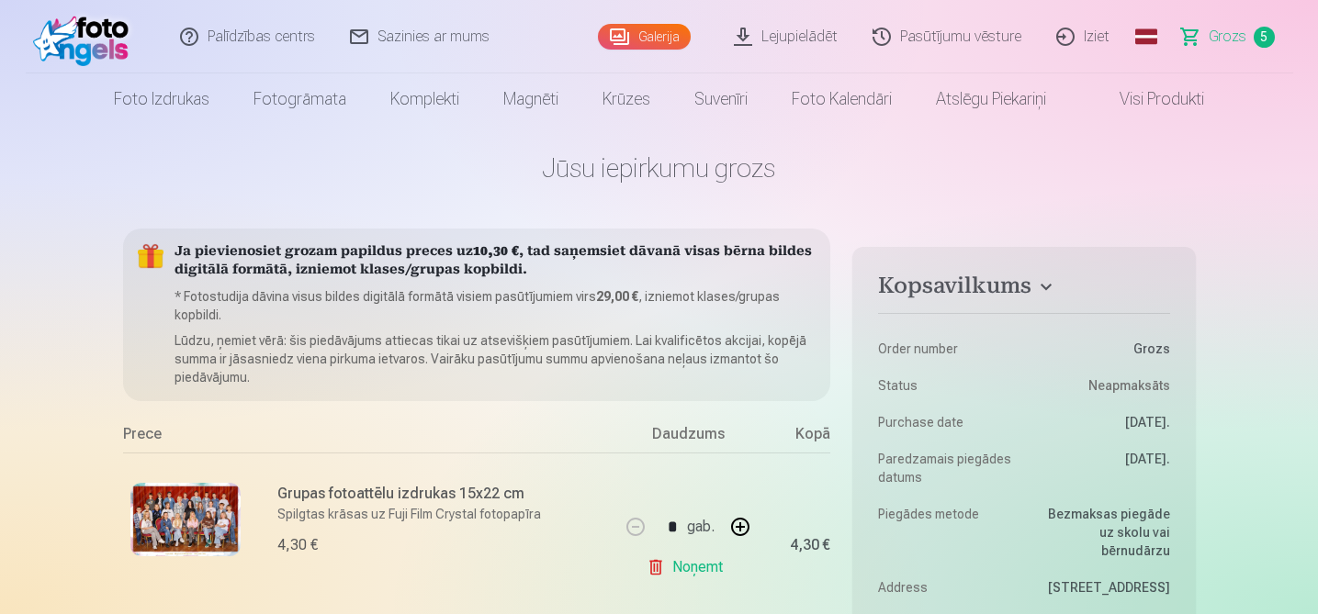
scroll to position [0, 0]
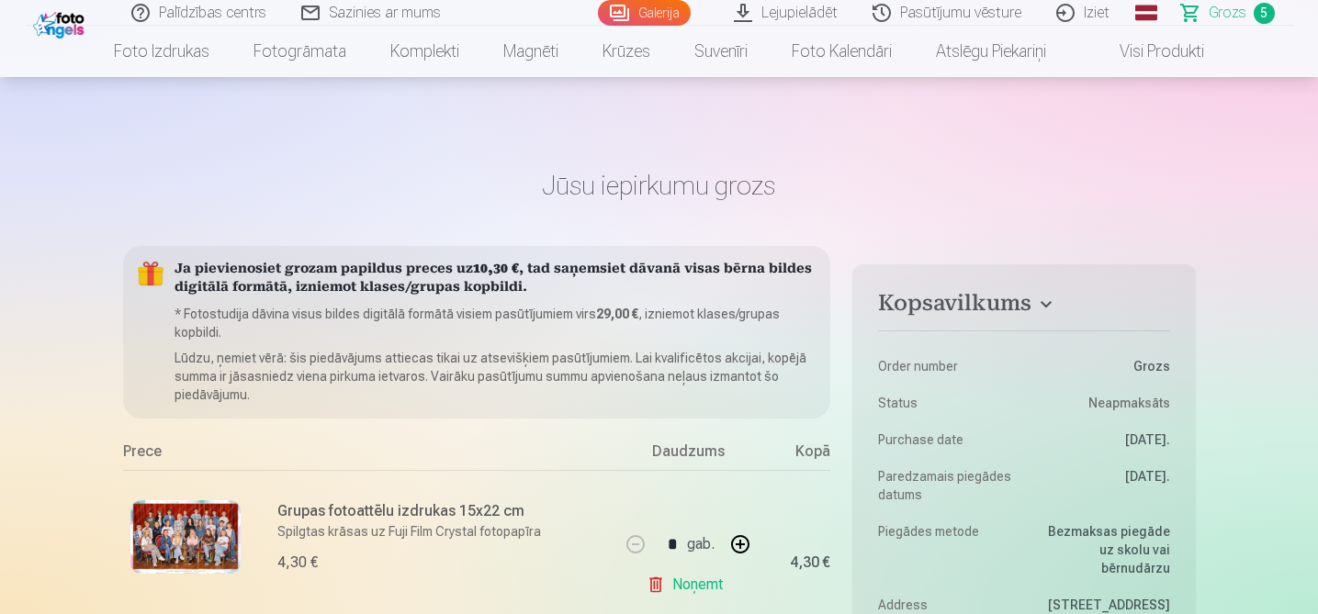
scroll to position [672, 0]
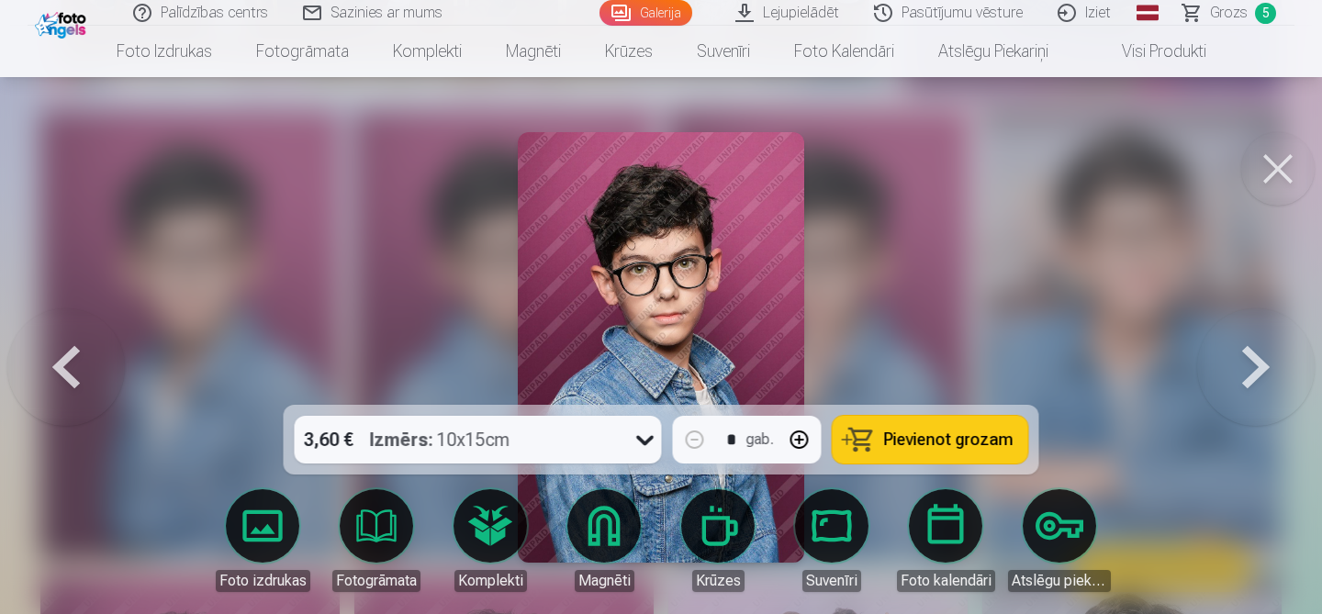
click at [1287, 161] on button at bounding box center [1277, 168] width 73 height 73
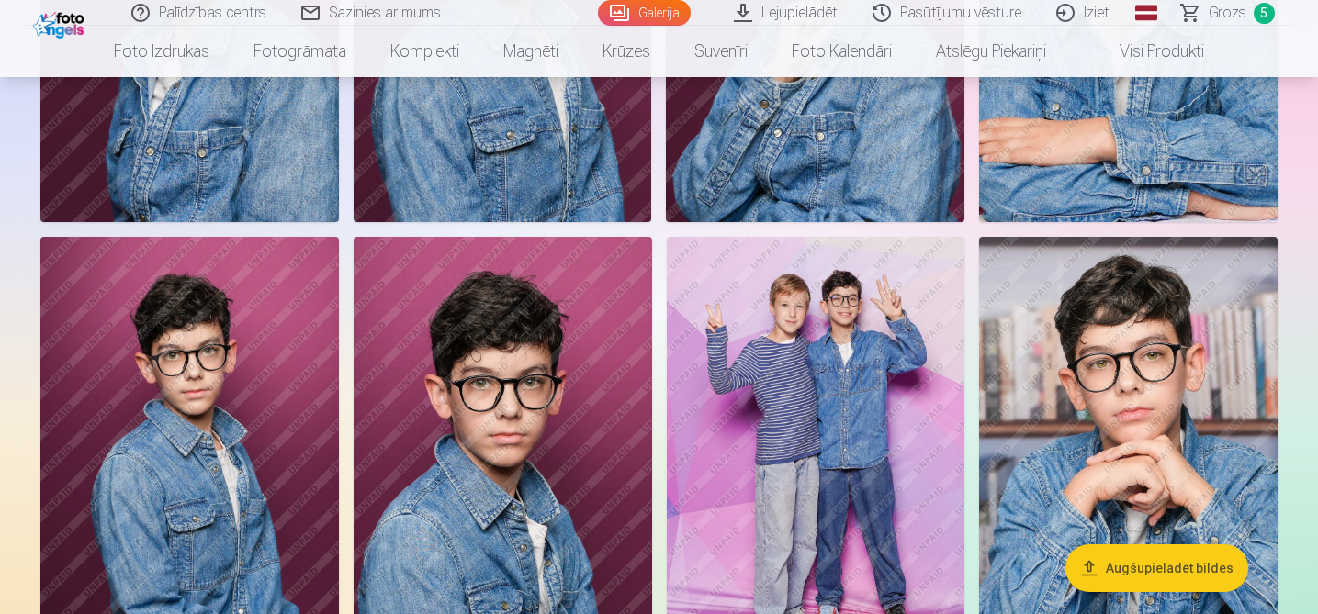
scroll to position [1009, 0]
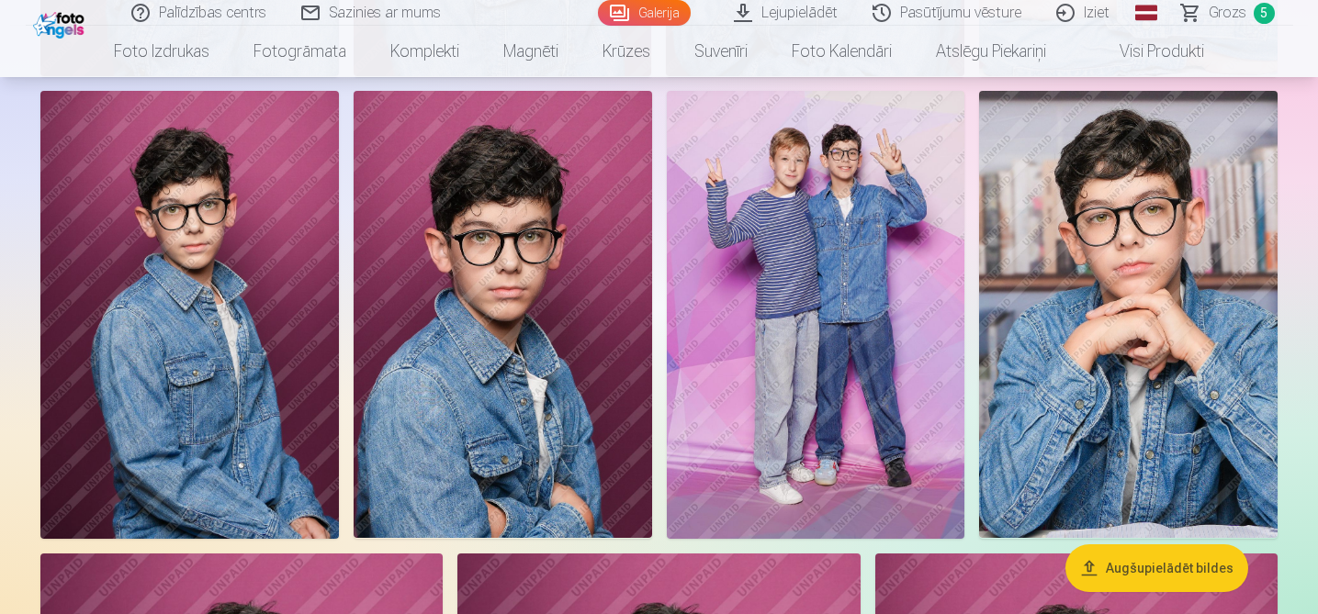
click at [1160, 245] on img at bounding box center [1128, 314] width 298 height 447
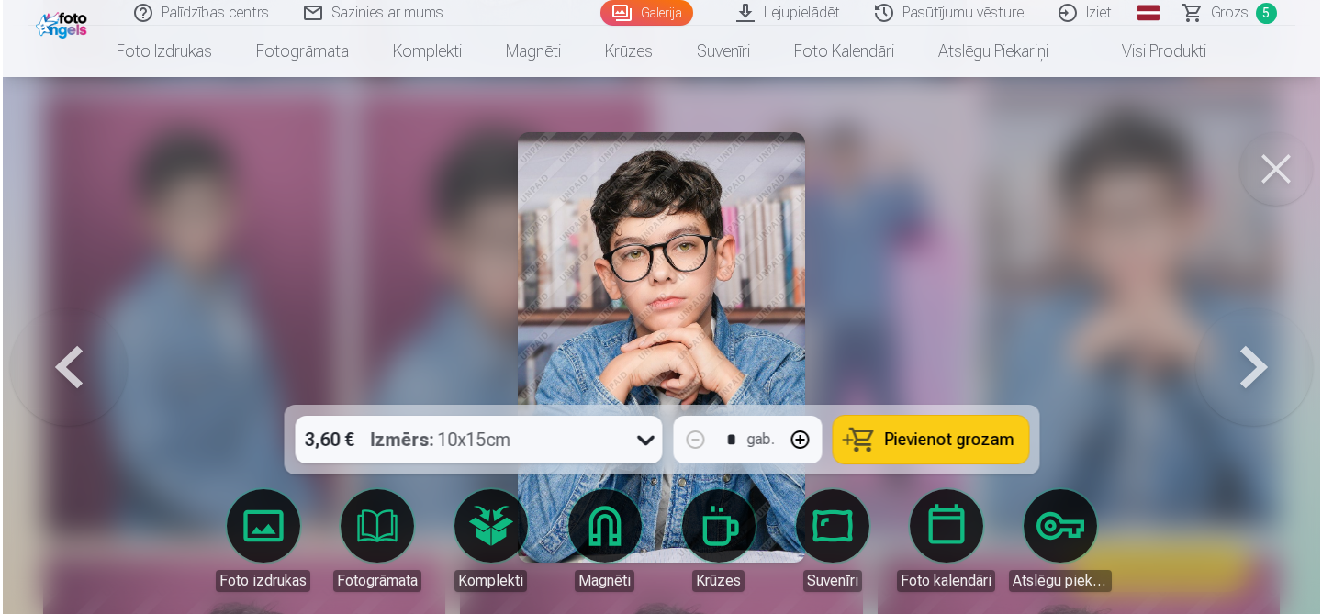
scroll to position [1154, 0]
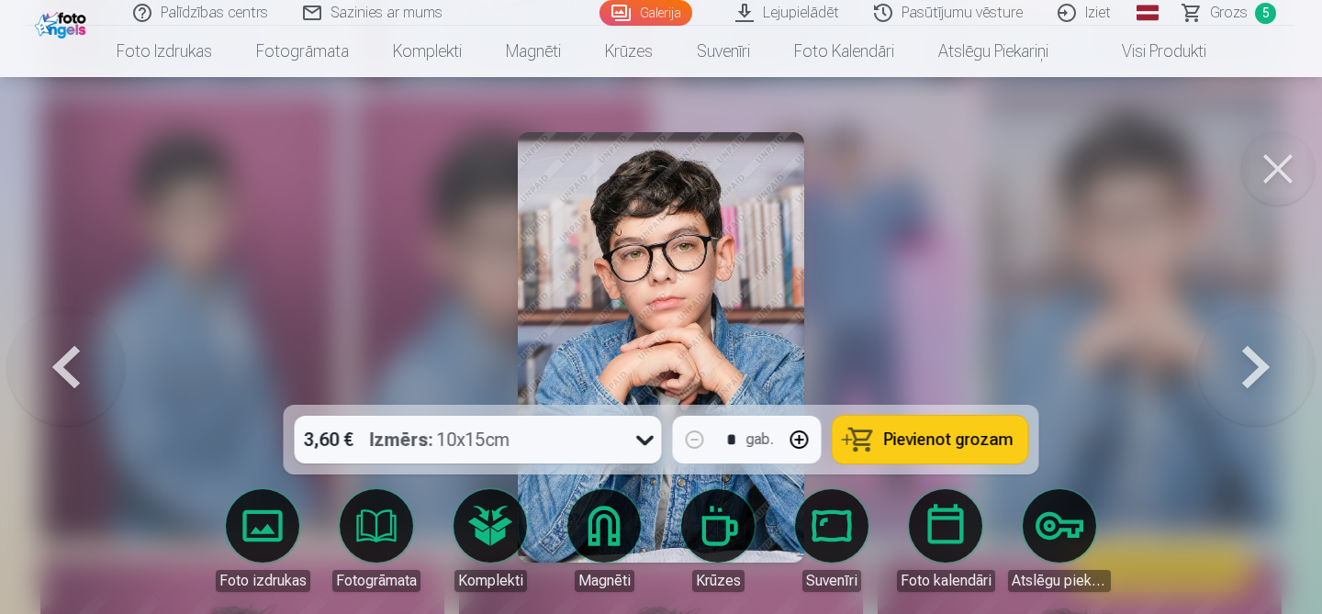
click at [1283, 160] on button at bounding box center [1277, 168] width 73 height 73
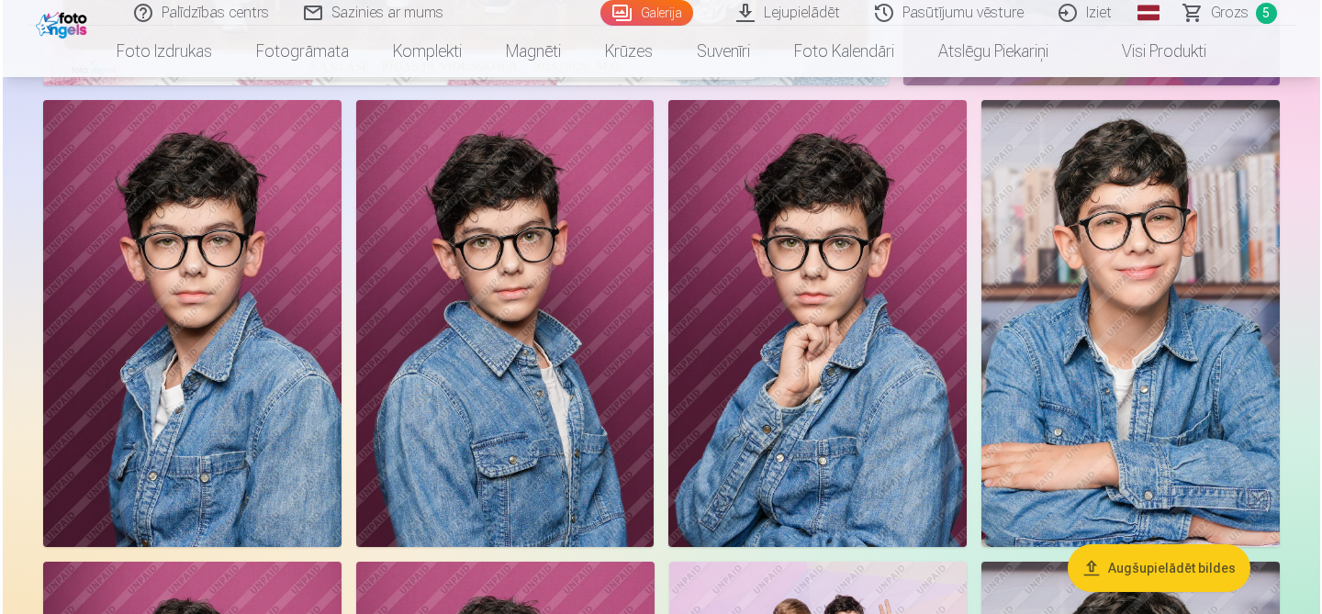
scroll to position [679, 0]
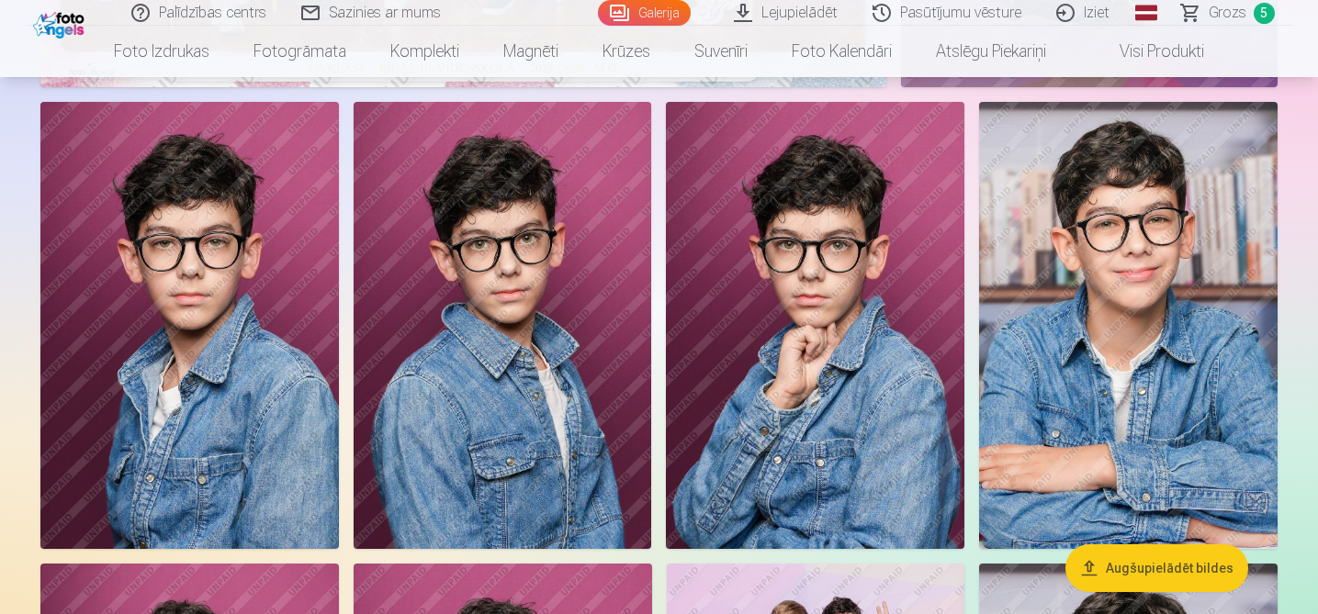
click at [1107, 225] on img at bounding box center [1128, 325] width 298 height 447
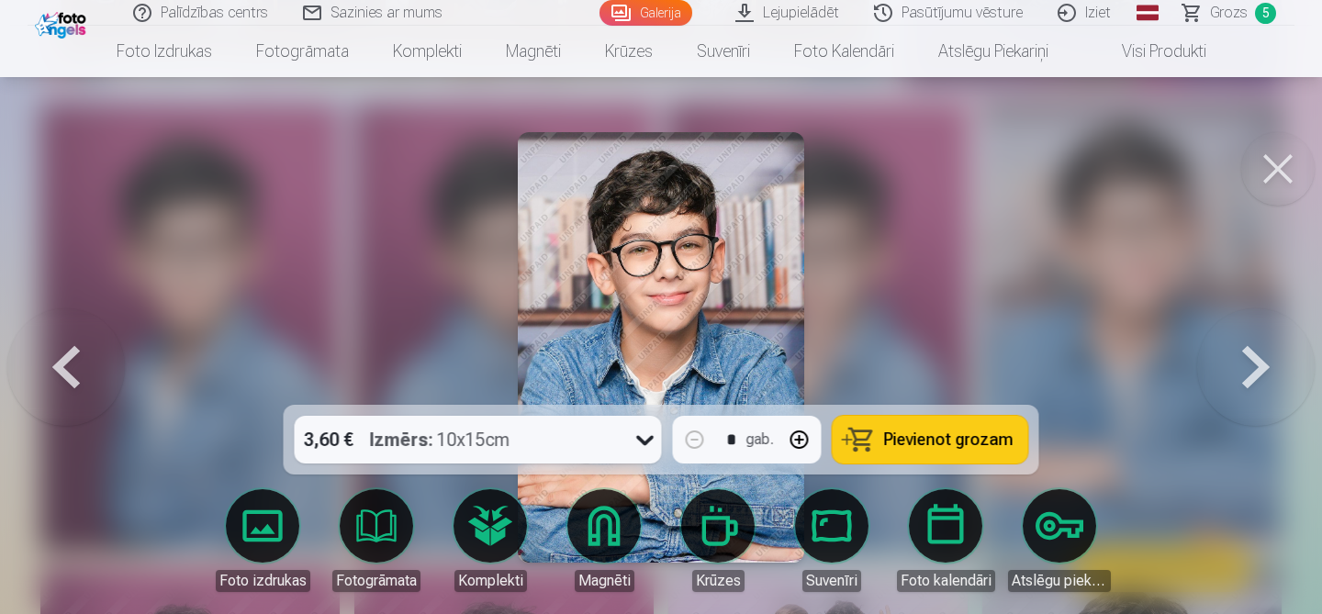
click at [934, 443] on span "Pievienot grozam" at bounding box center [948, 440] width 129 height 17
click at [1231, 9] on span "Grozs" at bounding box center [1229, 13] width 38 height 22
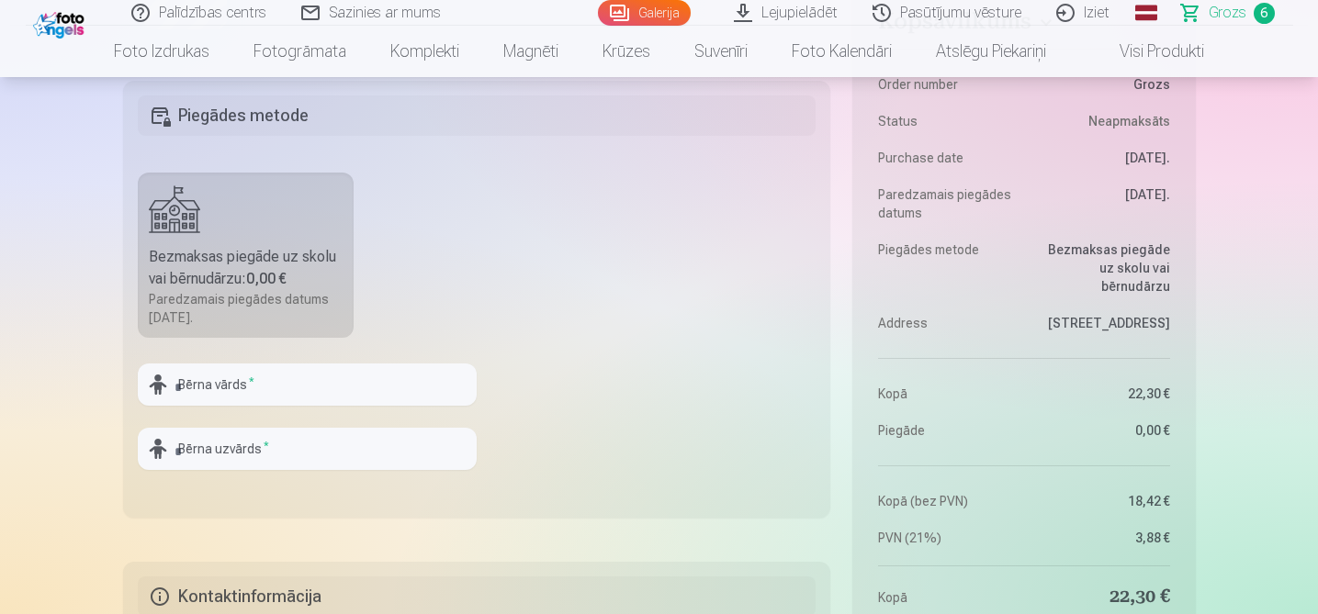
scroll to position [1522, 0]
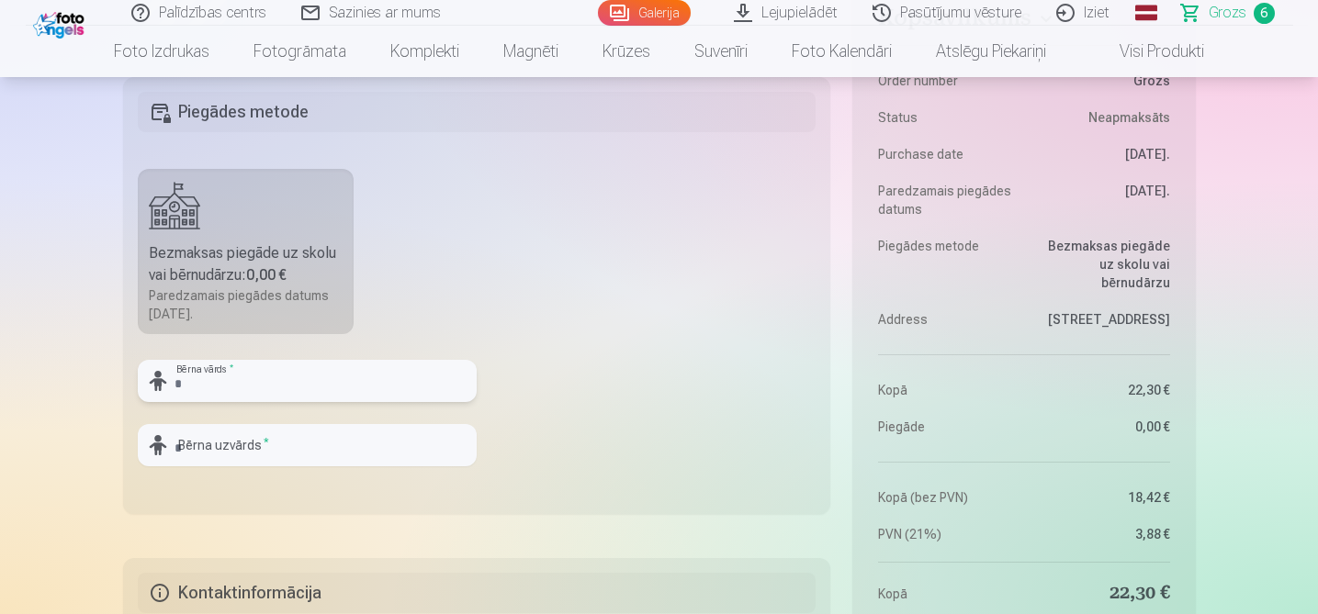
click at [252, 375] on input "text" at bounding box center [307, 381] width 339 height 42
type input "*"
type input "*****"
click at [195, 451] on input "text" at bounding box center [307, 445] width 339 height 42
type input "********"
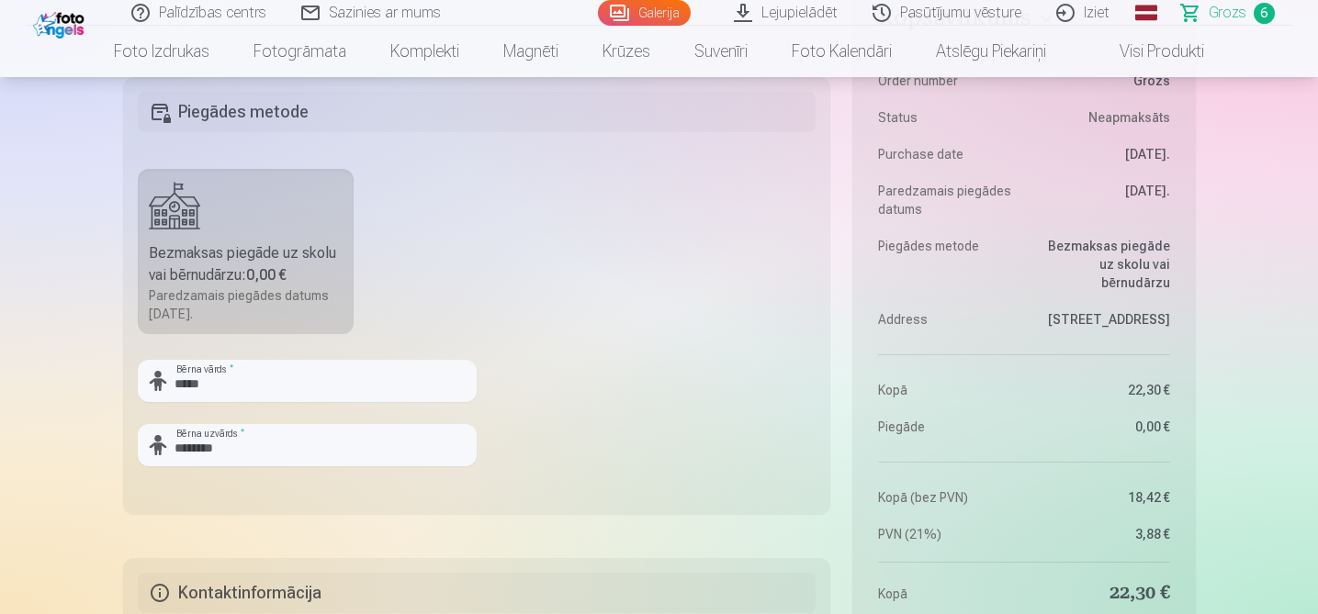
click at [552, 414] on fieldset "Piegādes metode Bezmaksas piegāde uz skolu vai bērnudārzu : 0,00 € Paredzamais …" at bounding box center [477, 295] width 708 height 437
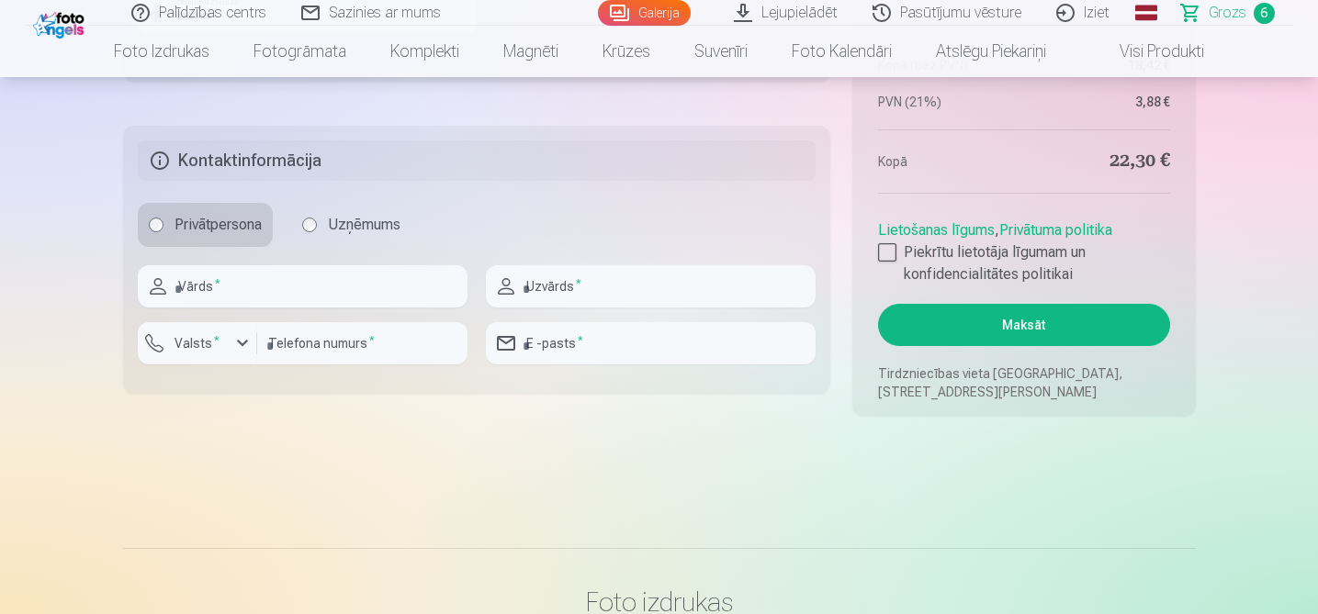
scroll to position [1956, 0]
click at [349, 292] on input "text" at bounding box center [303, 285] width 330 height 42
type input "**********"
type input "********"
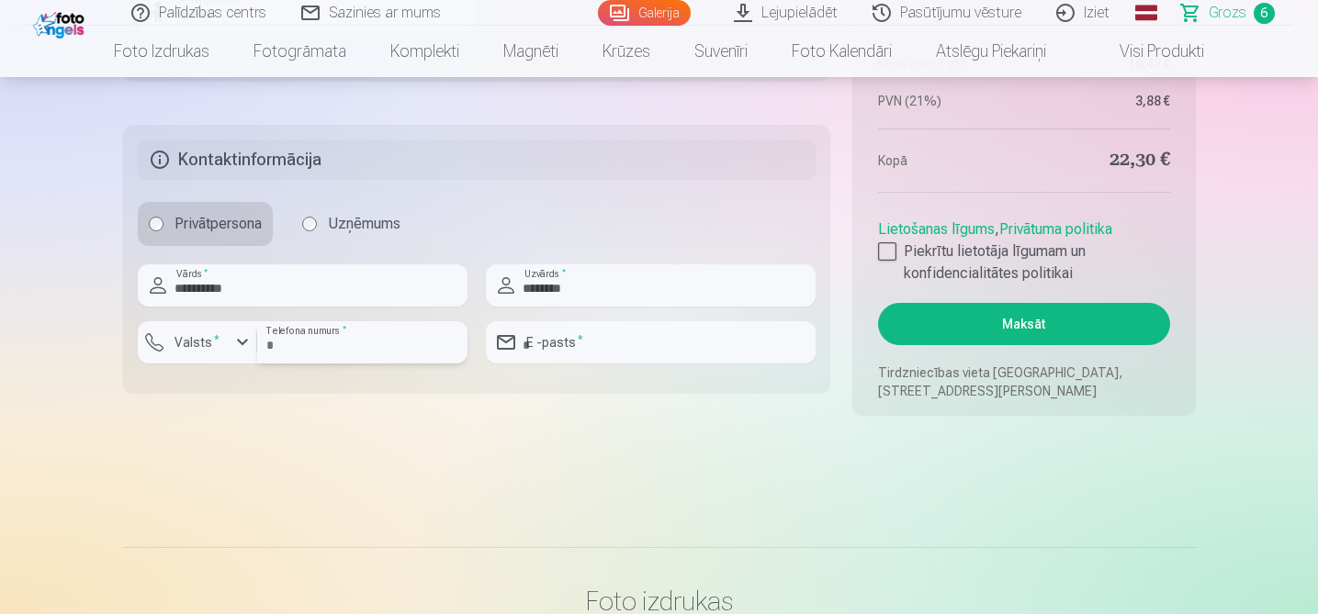
type input "********"
type input "**********"
click at [880, 255] on div at bounding box center [887, 251] width 18 height 18
click at [1038, 324] on button "Maksāt" at bounding box center [1023, 324] width 291 height 42
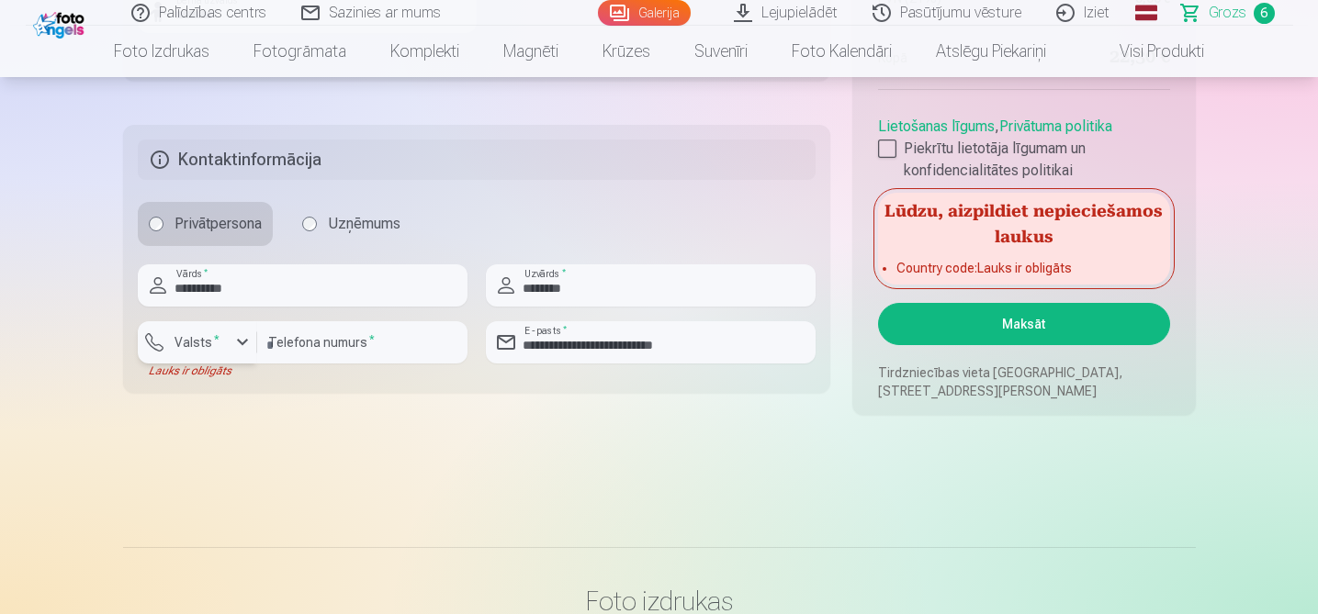
click at [245, 342] on div "button" at bounding box center [242, 342] width 22 height 22
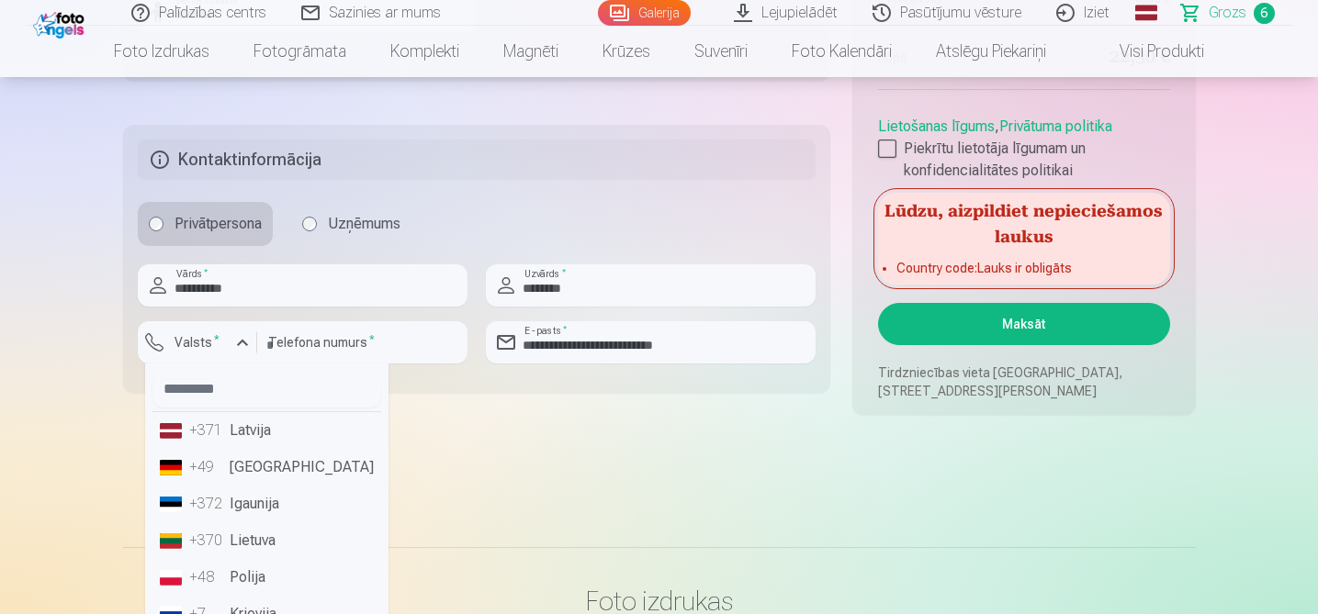
click at [265, 432] on li "+371 Latvija" at bounding box center [266, 430] width 229 height 37
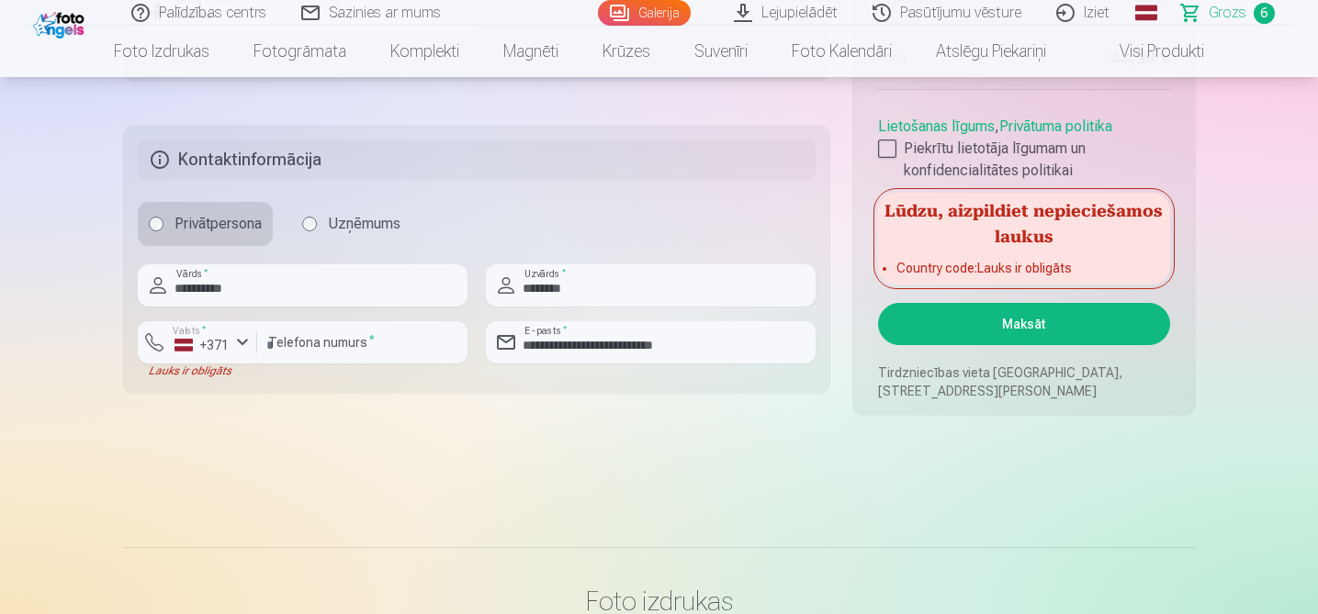
click at [1018, 328] on button "Maksāt" at bounding box center [1023, 324] width 291 height 42
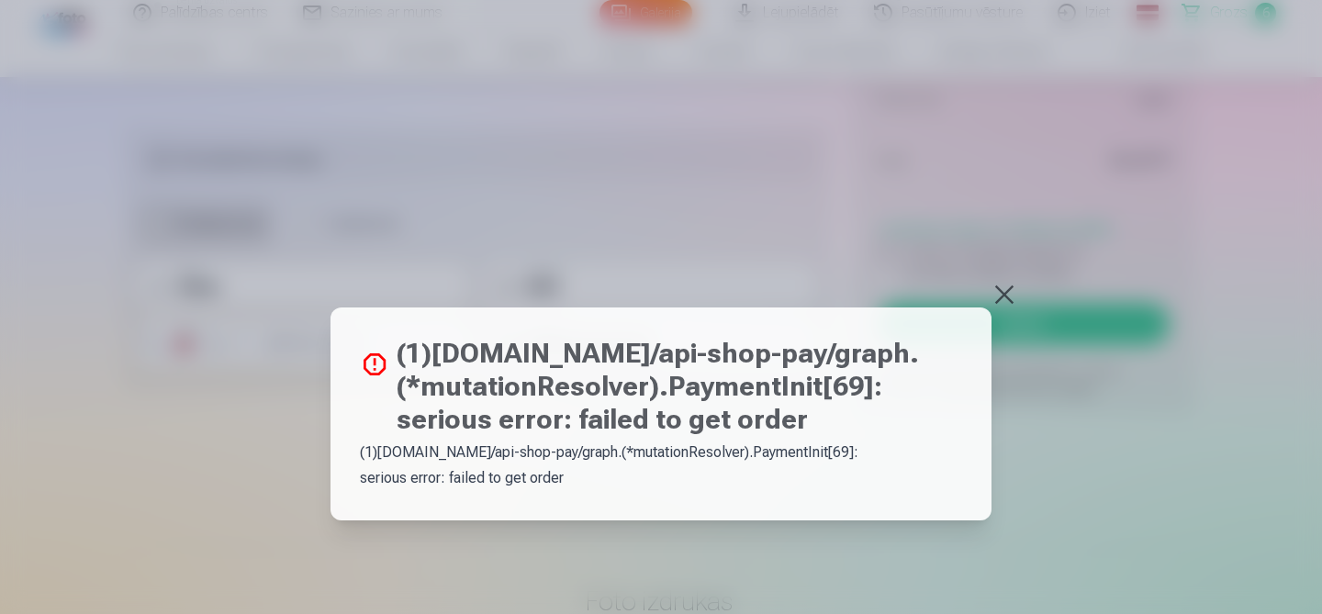
click at [1001, 295] on button at bounding box center [1005, 295] width 26 height 26
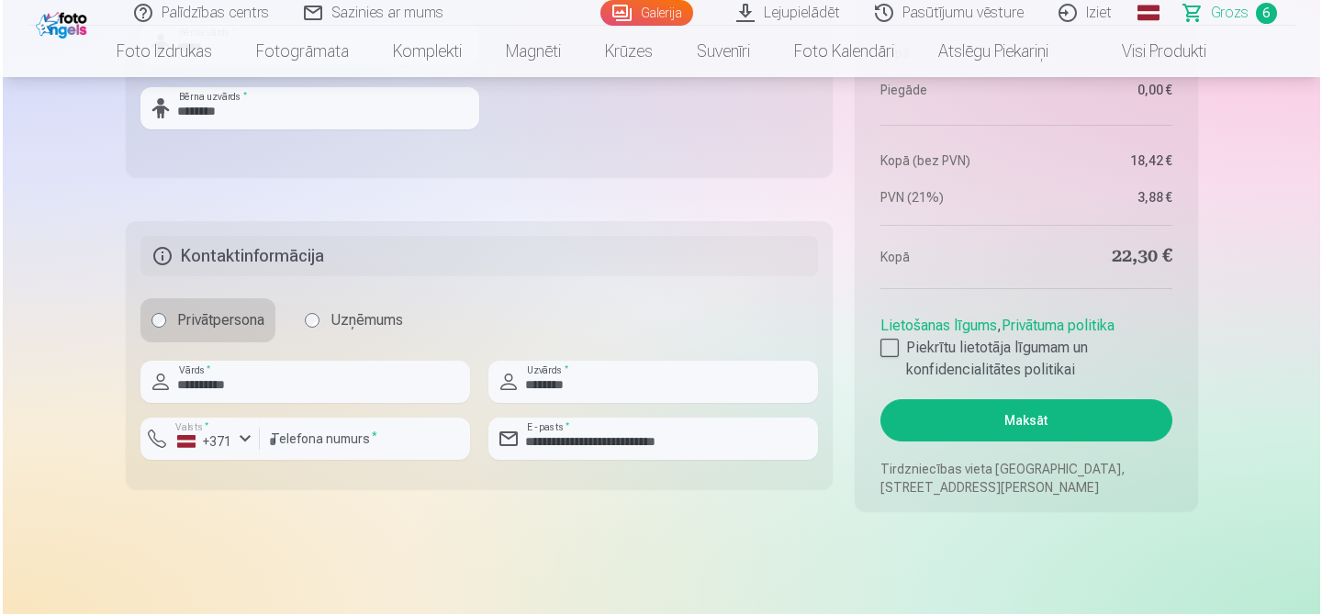
scroll to position [1862, 0]
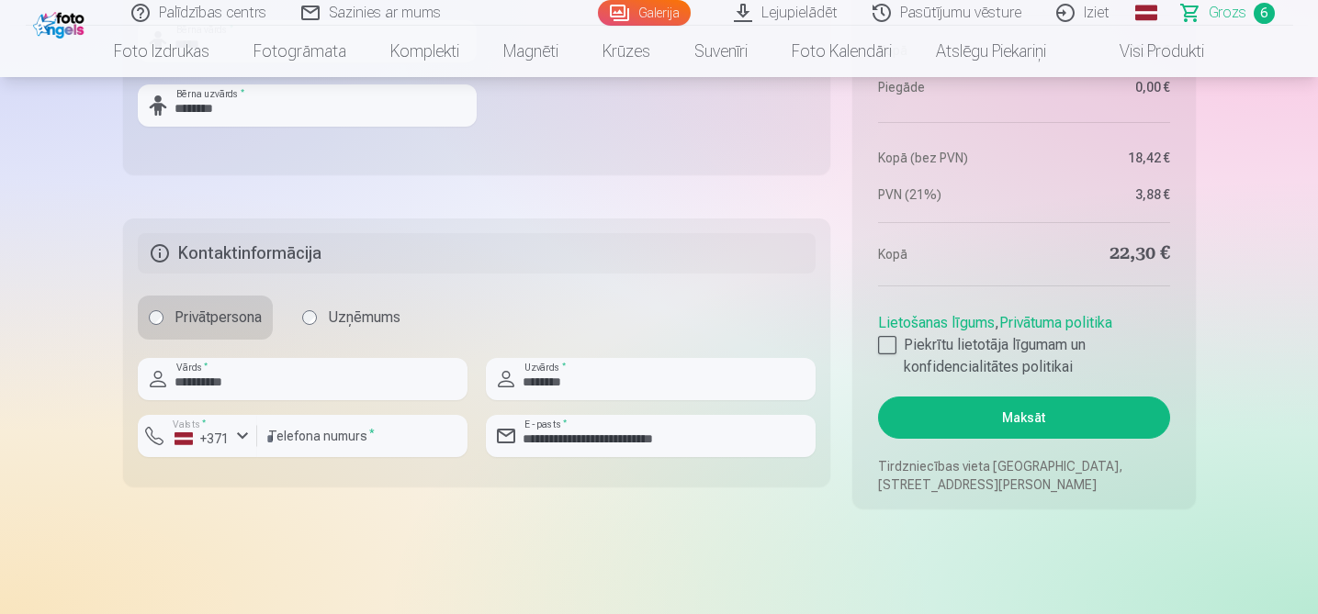
click at [1032, 422] on button "Maksāt" at bounding box center [1023, 418] width 291 height 42
